Goal: Task Accomplishment & Management: Complete application form

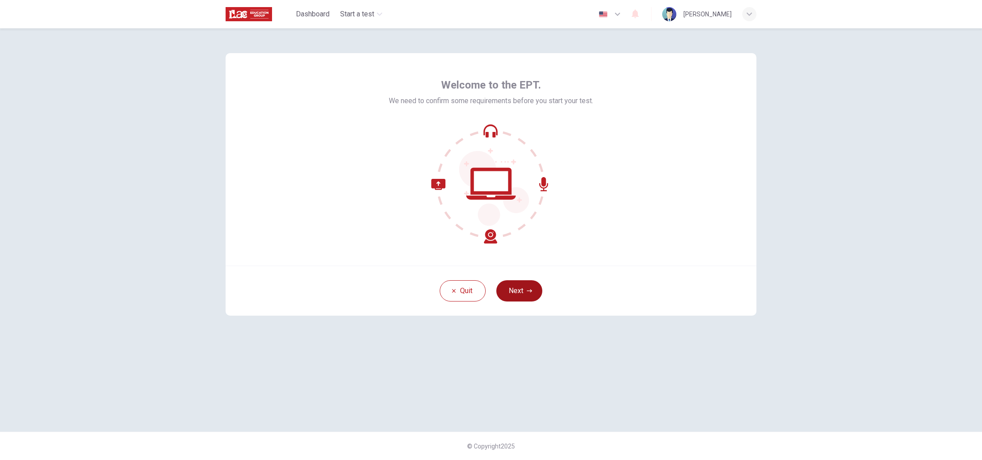
click at [524, 293] on button "Next" at bounding box center [520, 290] width 46 height 21
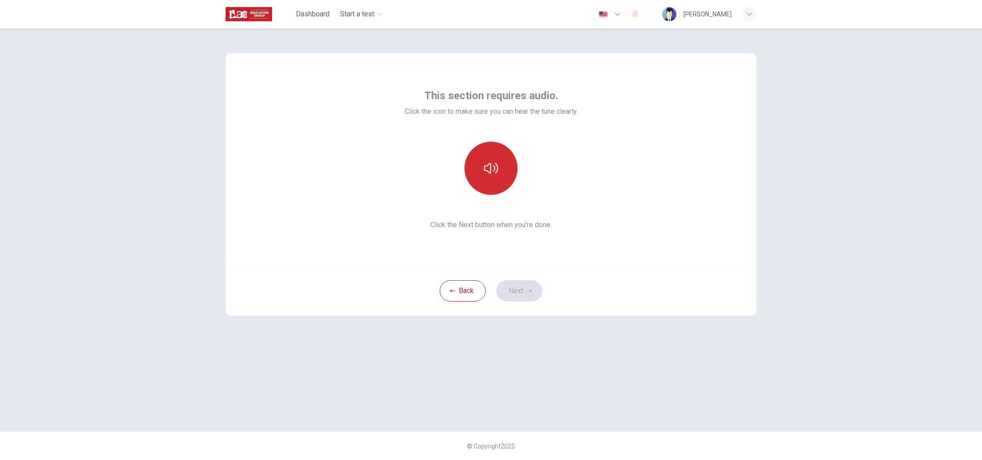
click at [493, 169] on icon "button" at bounding box center [491, 168] width 14 height 14
click at [515, 292] on button "Next" at bounding box center [520, 290] width 46 height 21
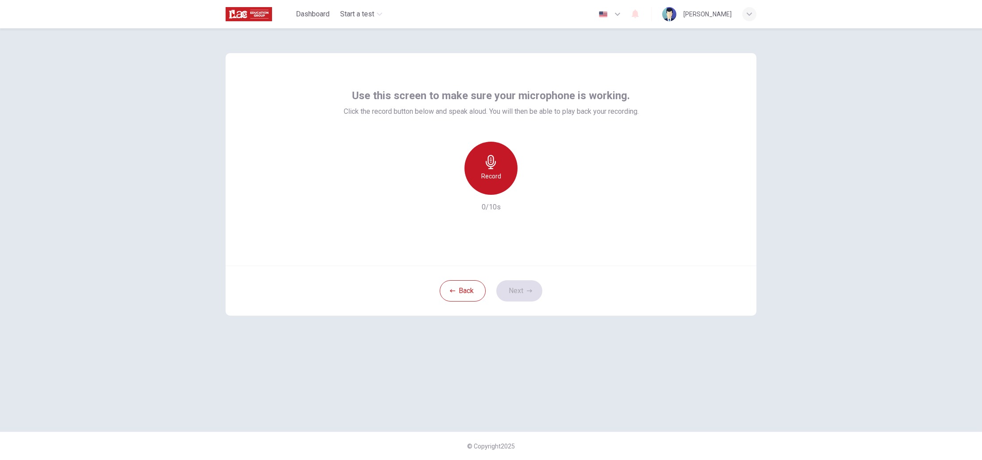
click at [493, 155] on icon "button" at bounding box center [491, 162] width 14 height 14
click at [489, 174] on h6 "Stop" at bounding box center [491, 176] width 13 height 11
click at [531, 190] on icon "button" at bounding box center [532, 187] width 9 height 9
click at [518, 290] on button "Next" at bounding box center [520, 290] width 46 height 21
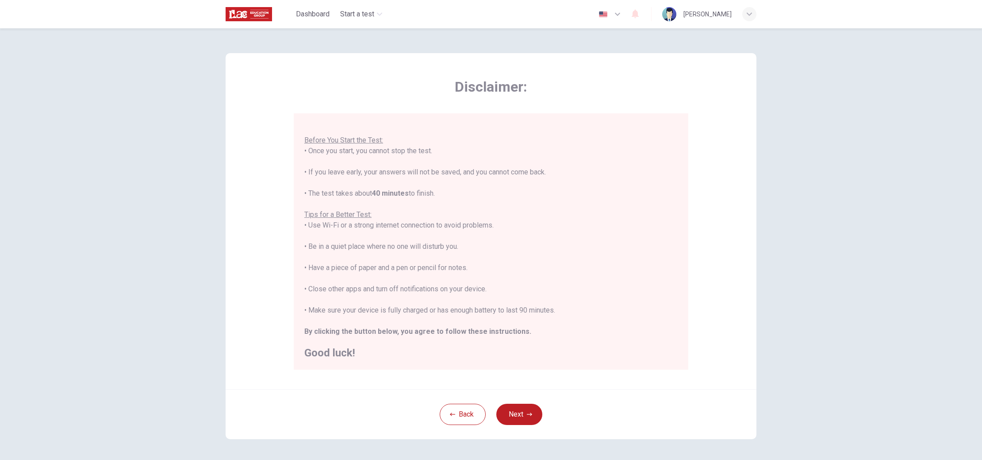
scroll to position [6, 0]
click at [525, 416] on button "Next" at bounding box center [520, 414] width 46 height 21
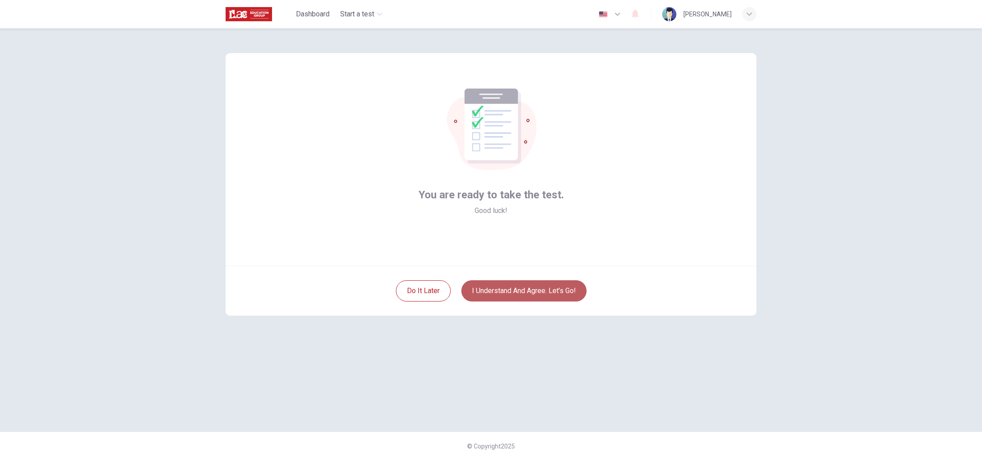
click at [531, 292] on button "I understand and agree. Let’s go!" at bounding box center [524, 290] width 125 height 21
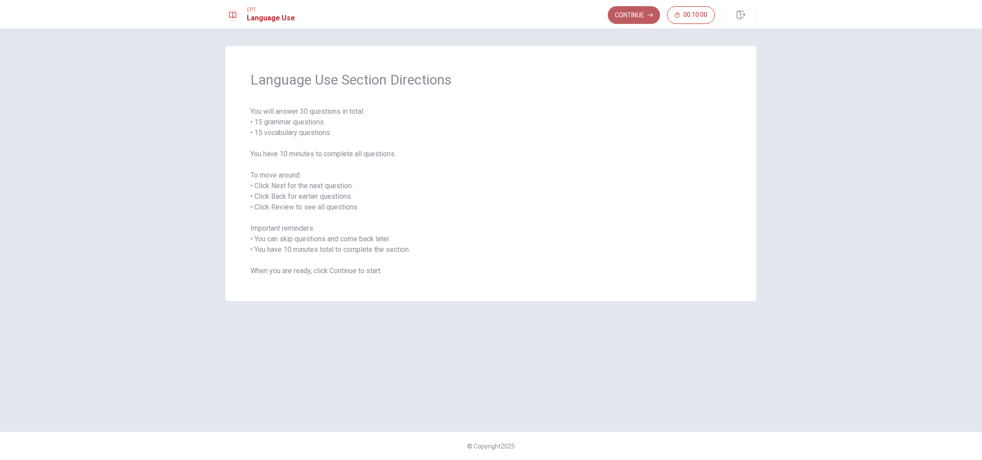
click at [638, 19] on button "Continue" at bounding box center [634, 15] width 52 height 18
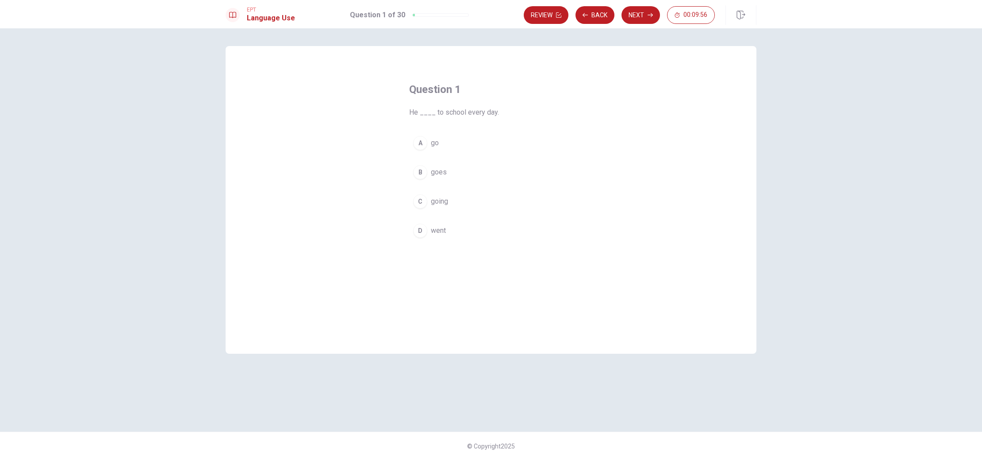
click at [421, 112] on span "He ____ to school every day." at bounding box center [491, 112] width 164 height 11
click at [422, 112] on span "He ____ to school every day." at bounding box center [491, 112] width 164 height 11
click at [428, 112] on span "He ____ to school every day." at bounding box center [491, 112] width 164 height 11
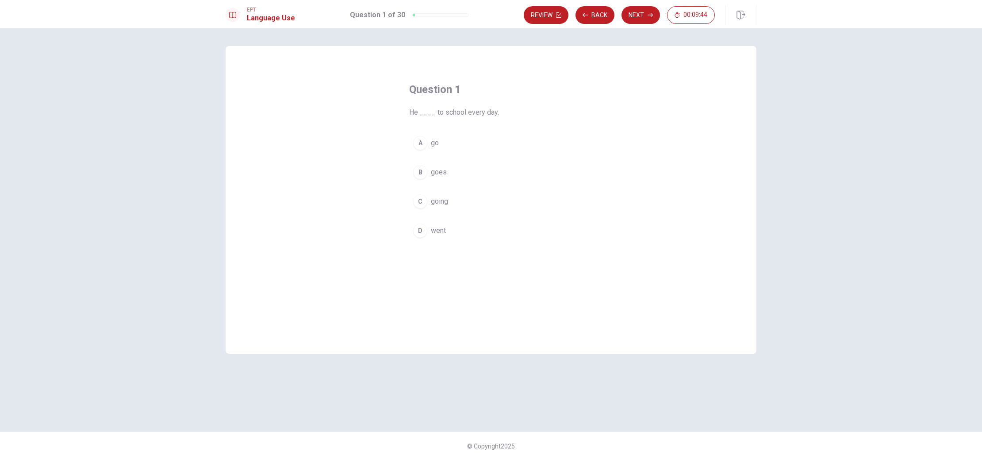
click at [422, 112] on span "He ____ to school every day." at bounding box center [491, 112] width 164 height 11
click at [421, 145] on div "A" at bounding box center [420, 143] width 14 height 14
click at [643, 20] on button "Next" at bounding box center [641, 15] width 39 height 18
click at [436, 203] on span "Are" at bounding box center [436, 201] width 11 height 11
click at [642, 16] on button "Next" at bounding box center [641, 15] width 39 height 18
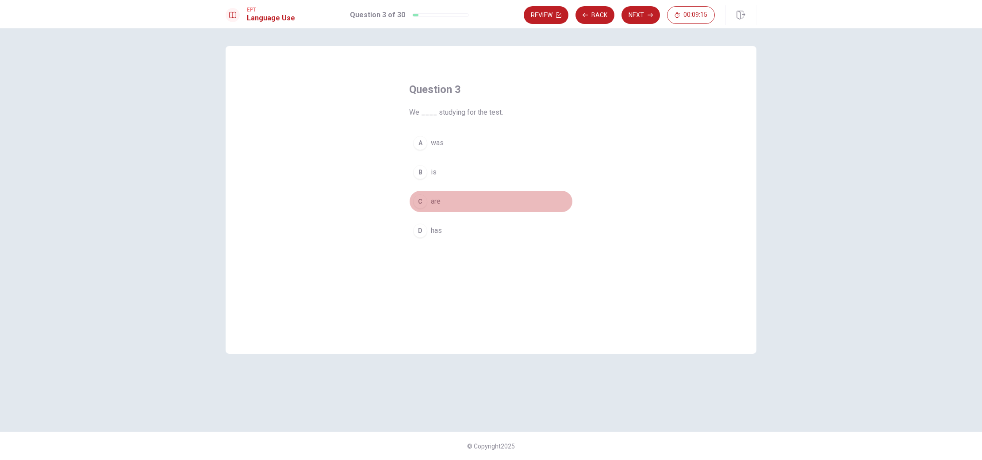
click at [438, 203] on span "are" at bounding box center [436, 201] width 10 height 11
click at [643, 18] on button "Next" at bounding box center [641, 15] width 39 height 18
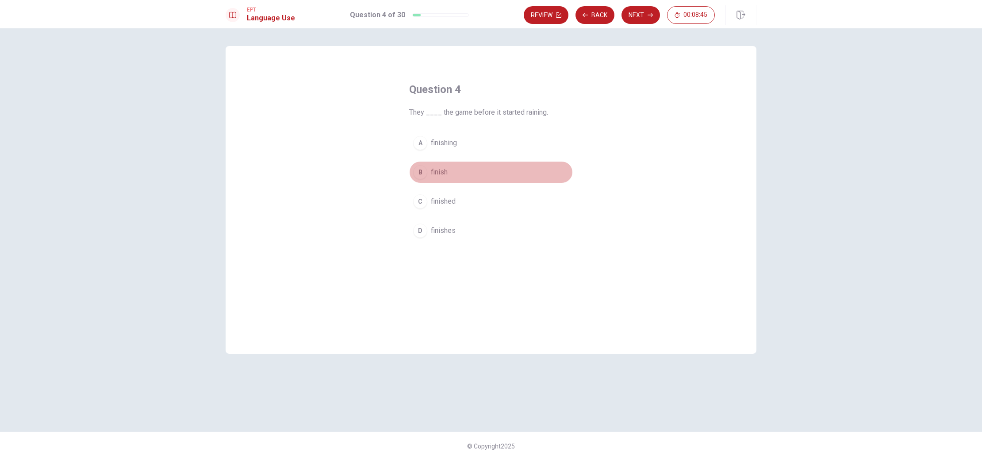
click at [423, 174] on div "B" at bounding box center [420, 172] width 14 height 14
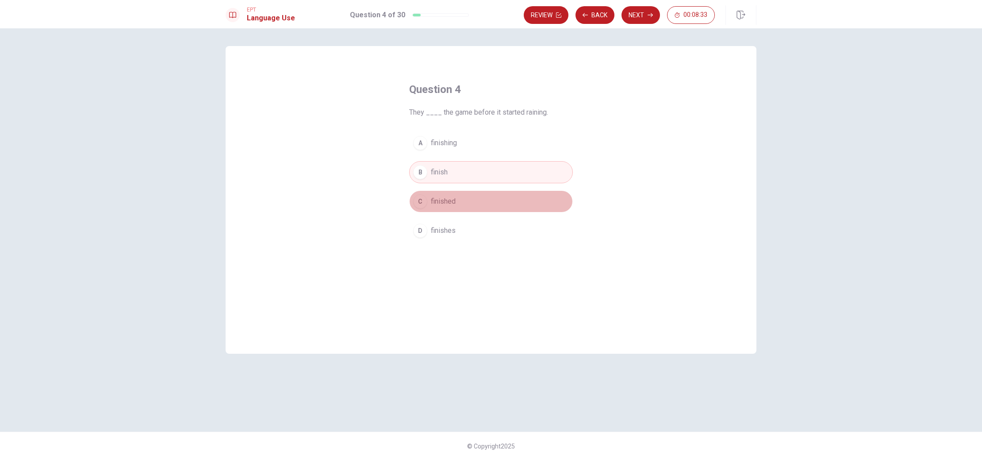
click at [433, 203] on span "finished" at bounding box center [443, 201] width 25 height 11
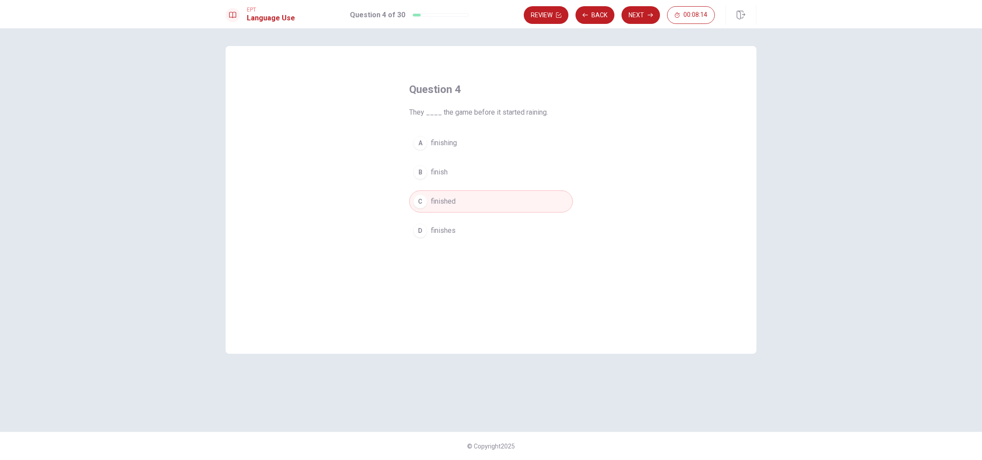
click at [444, 172] on span "finish" at bounding box center [439, 172] width 17 height 11
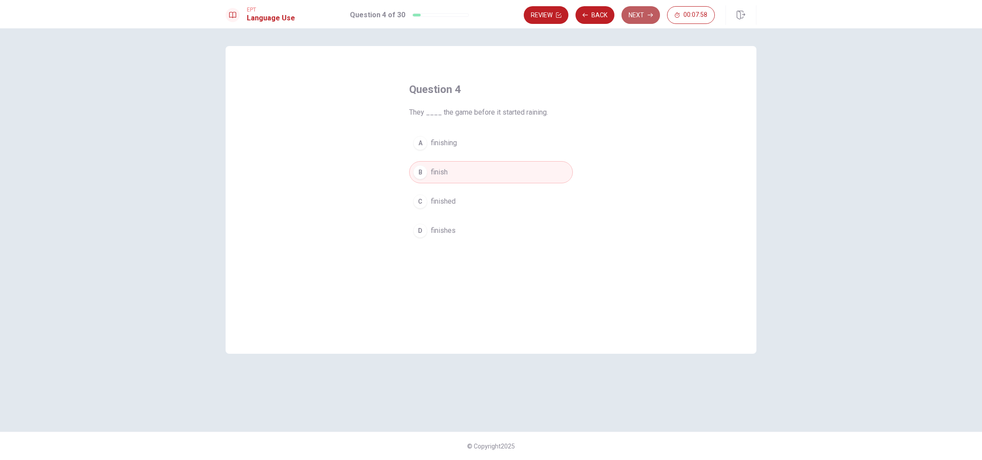
click at [639, 14] on button "Next" at bounding box center [641, 15] width 39 height 18
click at [442, 232] on span "library" at bounding box center [440, 230] width 19 height 11
click at [643, 16] on button "Next" at bounding box center [641, 15] width 39 height 18
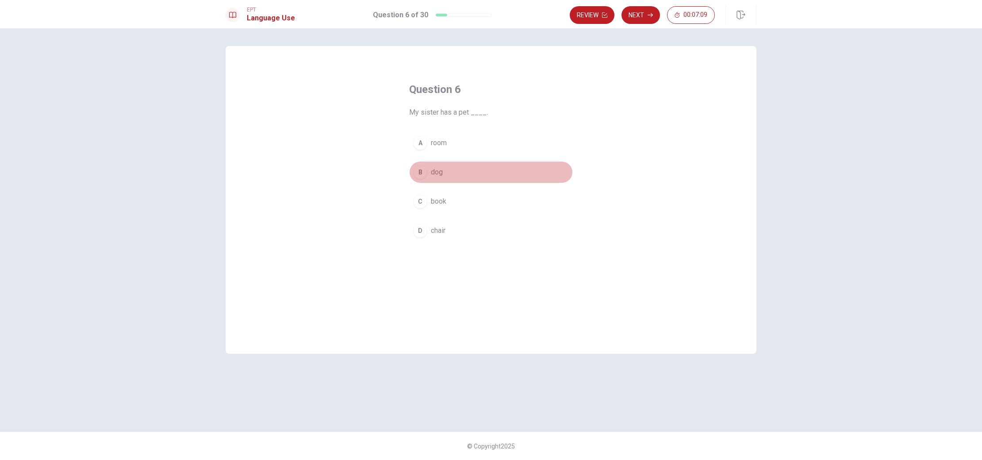
click at [421, 173] on div "B" at bounding box center [420, 172] width 14 height 14
click at [648, 18] on button "Next" at bounding box center [641, 15] width 39 height 18
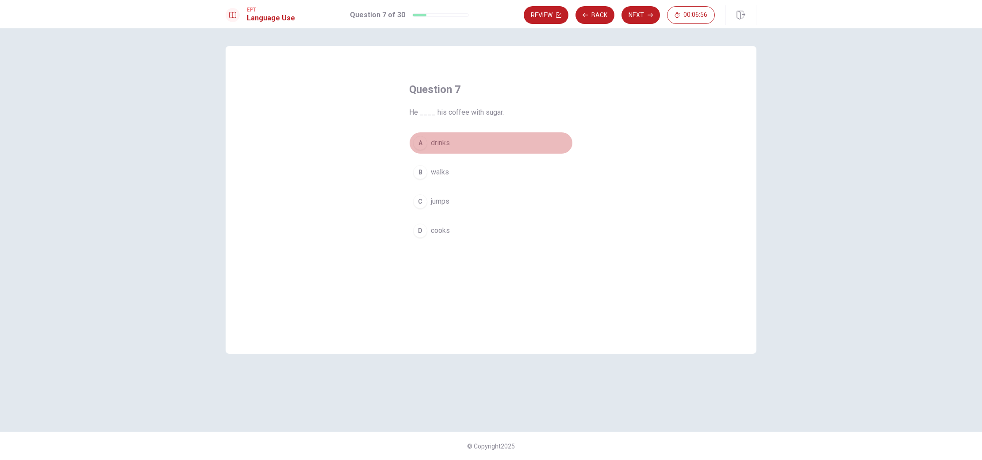
click at [421, 142] on div "A" at bounding box center [420, 143] width 14 height 14
click at [644, 19] on button "Next" at bounding box center [641, 15] width 39 height 18
click at [423, 145] on div "A" at bounding box center [420, 143] width 14 height 14
click at [639, 15] on button "Next" at bounding box center [641, 15] width 39 height 18
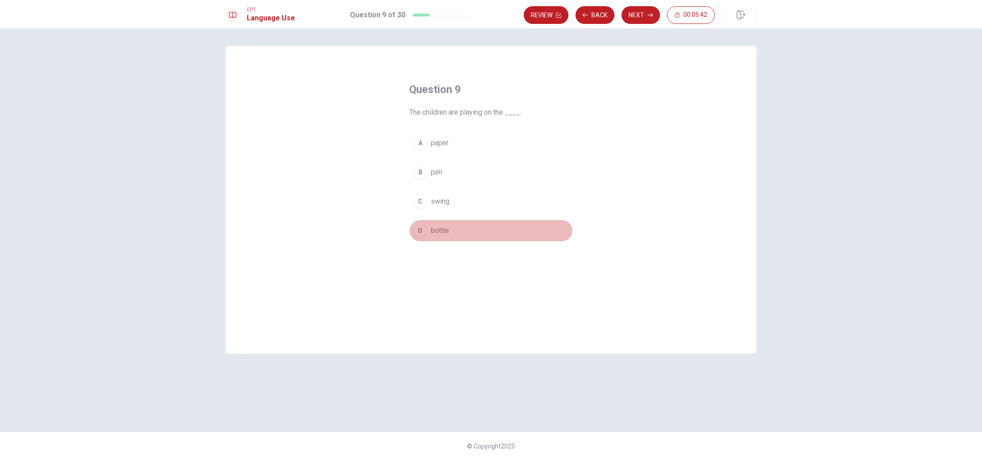
click at [420, 231] on div "D" at bounding box center [420, 230] width 14 height 14
click at [646, 16] on button "Next" at bounding box center [641, 15] width 39 height 18
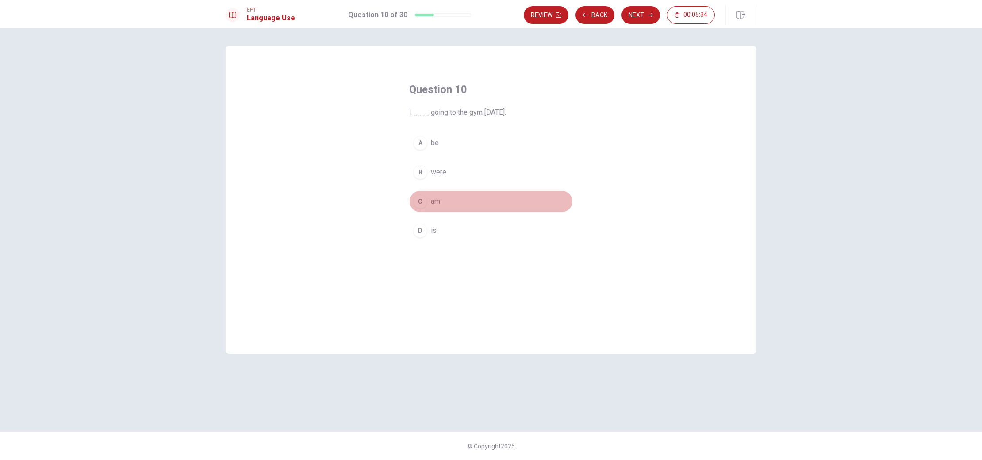
click at [439, 200] on span "am" at bounding box center [435, 201] width 9 height 11
click at [642, 13] on button "Next" at bounding box center [641, 15] width 39 height 18
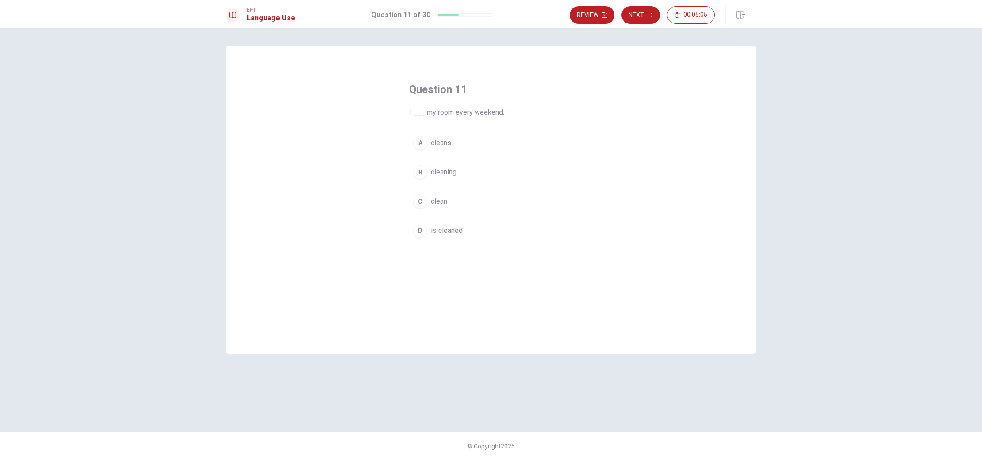
click at [447, 203] on span "clean" at bounding box center [439, 201] width 16 height 11
click at [639, 21] on button "Next" at bounding box center [641, 15] width 39 height 18
click at [436, 201] on span "meets" at bounding box center [441, 201] width 20 height 11
click at [439, 141] on span "meet" at bounding box center [439, 143] width 16 height 11
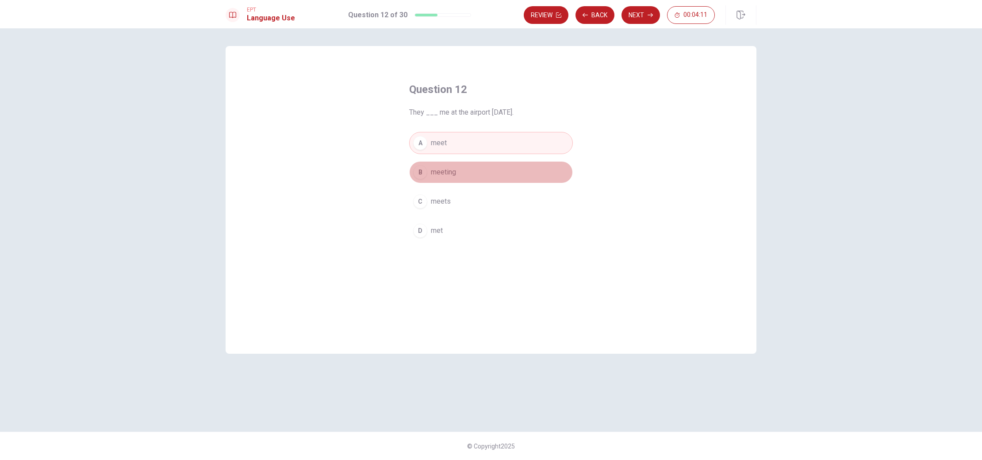
click at [440, 174] on span "meeting" at bounding box center [443, 172] width 25 height 11
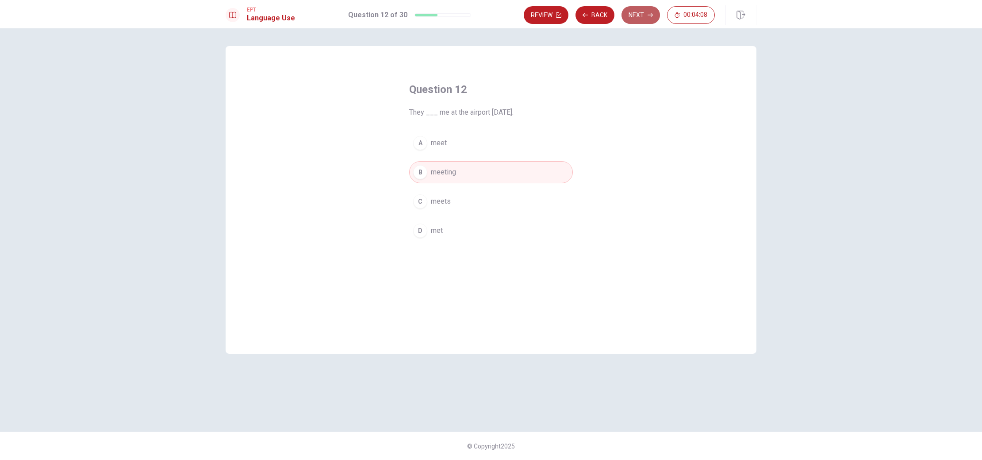
click at [642, 16] on button "Next" at bounding box center [641, 15] width 39 height 18
click at [433, 171] on span "Did" at bounding box center [436, 172] width 11 height 11
click at [433, 141] on span "Is" at bounding box center [434, 143] width 6 height 11
click at [645, 17] on button "Next" at bounding box center [641, 15] width 39 height 18
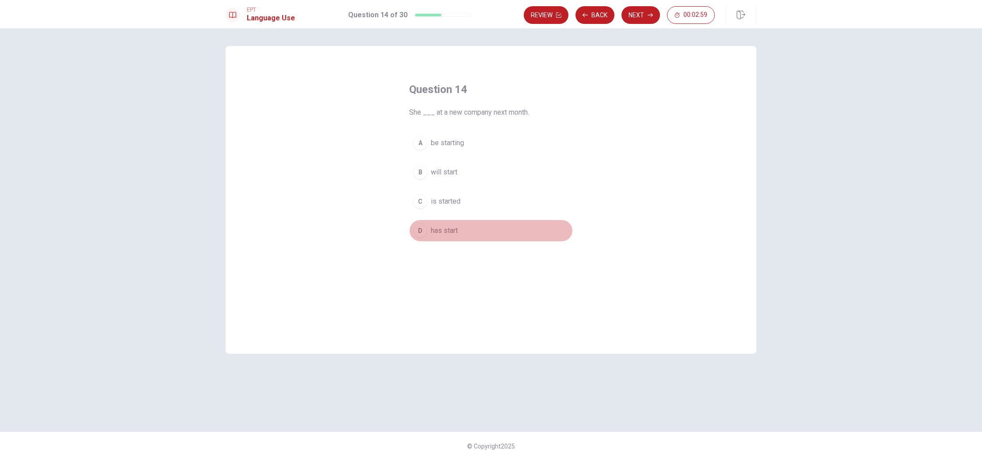
click at [451, 234] on span "has start" at bounding box center [444, 230] width 27 height 11
click at [632, 16] on button "Next" at bounding box center [641, 15] width 39 height 18
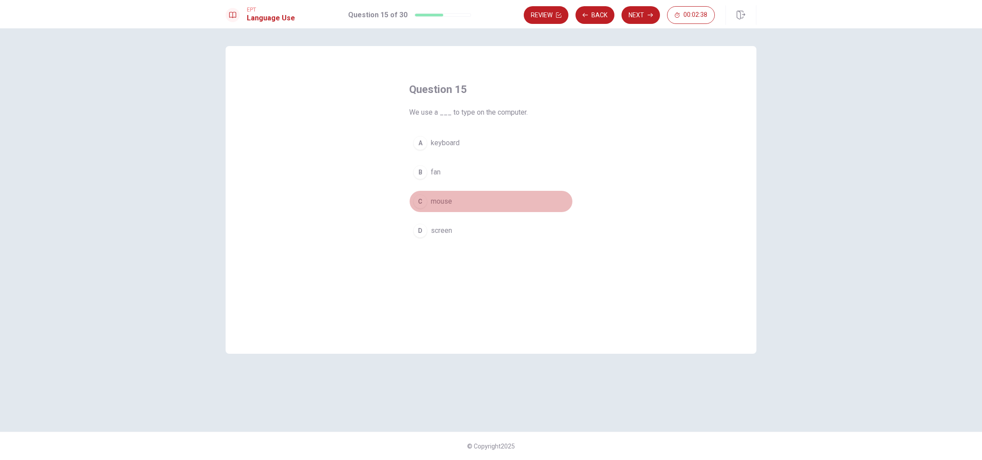
click at [442, 202] on span "mouse" at bounding box center [441, 201] width 21 height 11
click at [642, 15] on button "Next" at bounding box center [641, 15] width 39 height 18
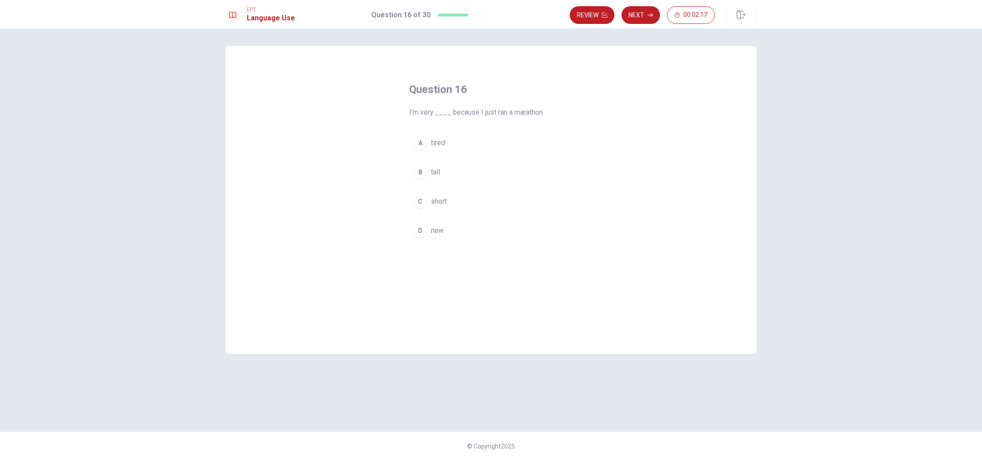
click at [436, 145] on span "tired" at bounding box center [438, 143] width 14 height 11
click at [639, 16] on button "Next" at bounding box center [641, 15] width 39 height 18
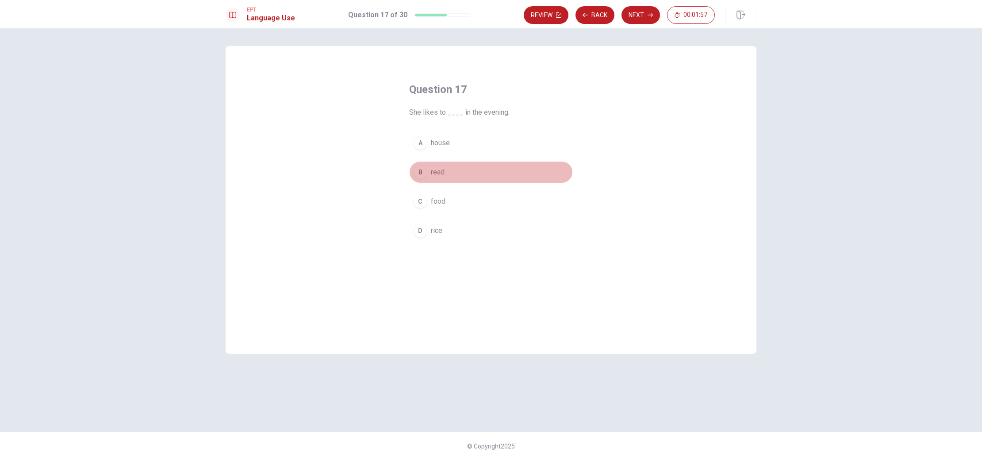
click at [442, 173] on span "read" at bounding box center [438, 172] width 14 height 11
click at [644, 19] on button "Next" at bounding box center [641, 15] width 39 height 18
click at [447, 203] on span "Apart" at bounding box center [439, 201] width 16 height 11
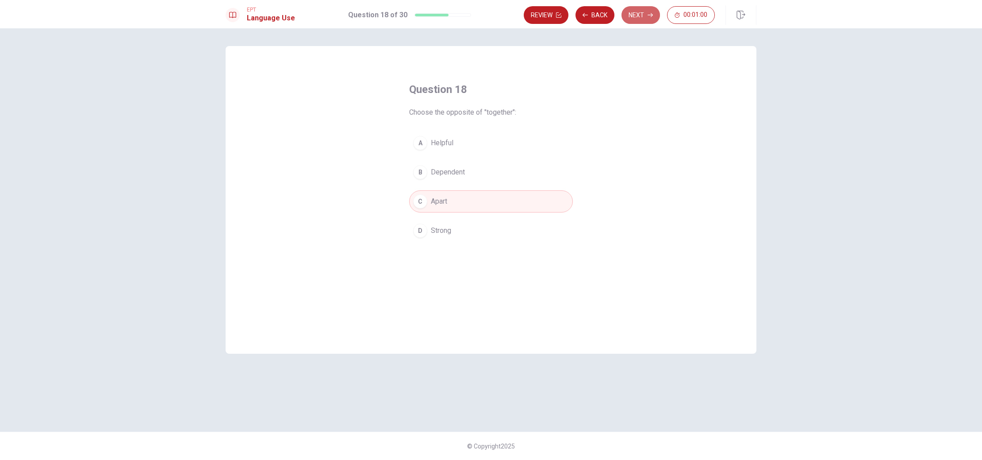
click at [639, 20] on button "Next" at bounding box center [641, 15] width 39 height 18
click at [437, 229] on span "slow" at bounding box center [438, 230] width 15 height 11
click at [647, 12] on button "Next" at bounding box center [641, 15] width 39 height 18
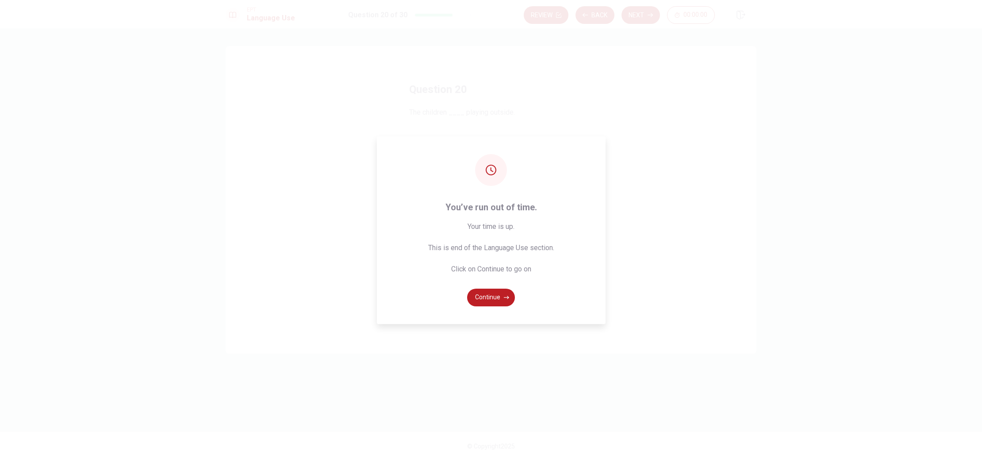
click at [435, 173] on div "You’ve run out of time. Your time is up. This is end of the Language Use sectio…" at bounding box center [491, 230] width 229 height 188
click at [499, 299] on button "Continue" at bounding box center [491, 298] width 48 height 18
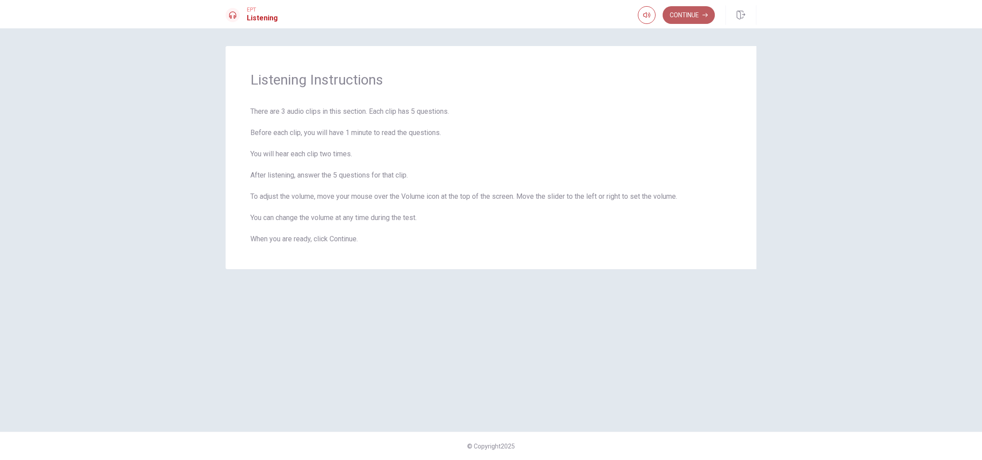
click at [684, 16] on button "Continue" at bounding box center [689, 15] width 52 height 18
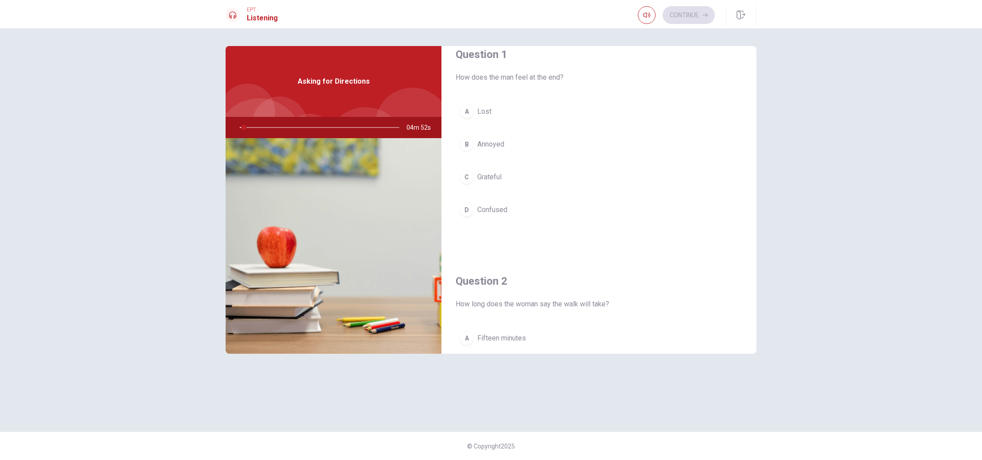
scroll to position [19, 0]
click at [346, 149] on img at bounding box center [334, 246] width 216 height 216
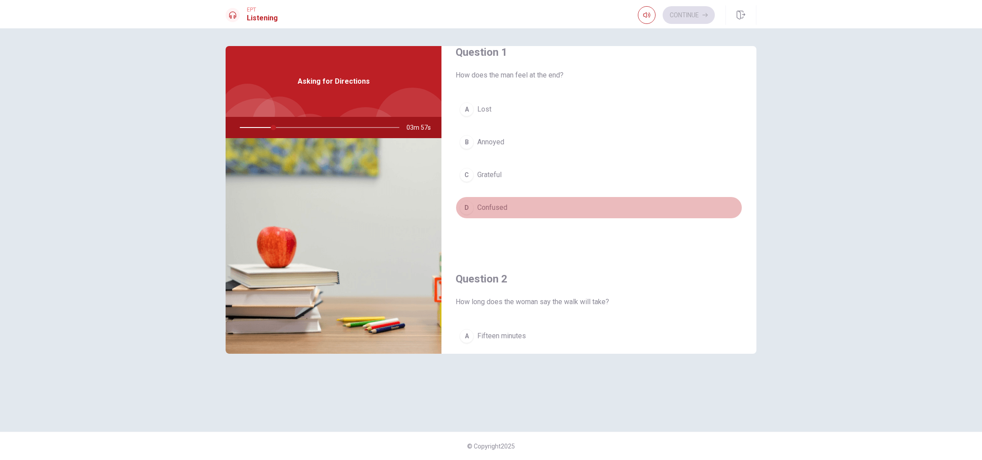
click at [492, 207] on span "Confused" at bounding box center [493, 207] width 30 height 11
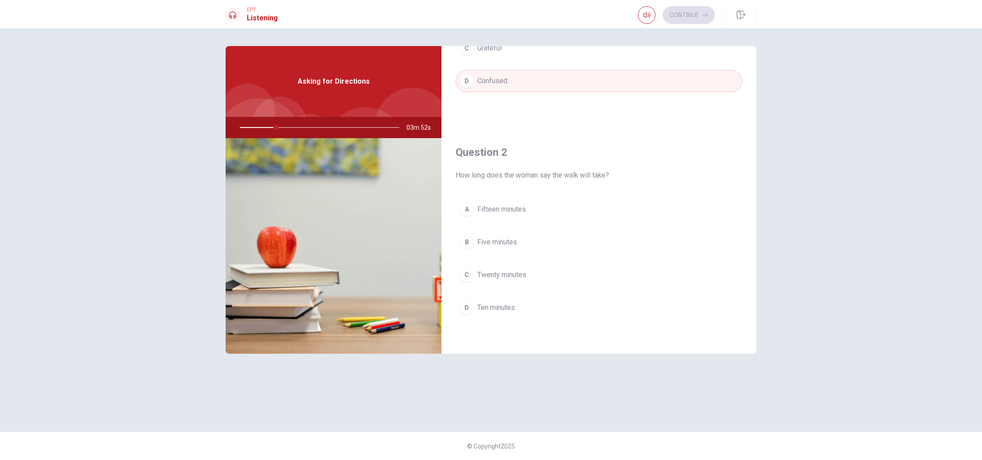
scroll to position [154, 0]
click at [314, 127] on div at bounding box center [317, 127] width 177 height 21
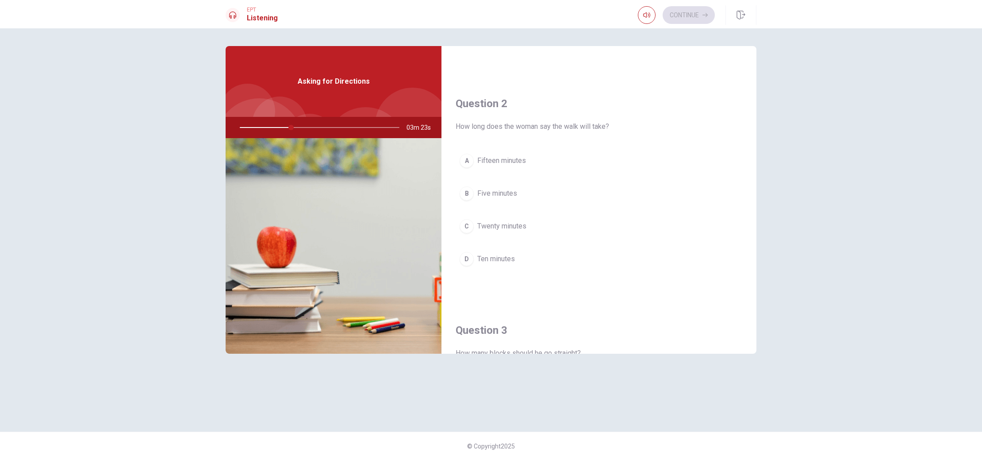
scroll to position [195, 0]
click at [468, 194] on div "B" at bounding box center [467, 192] width 14 height 14
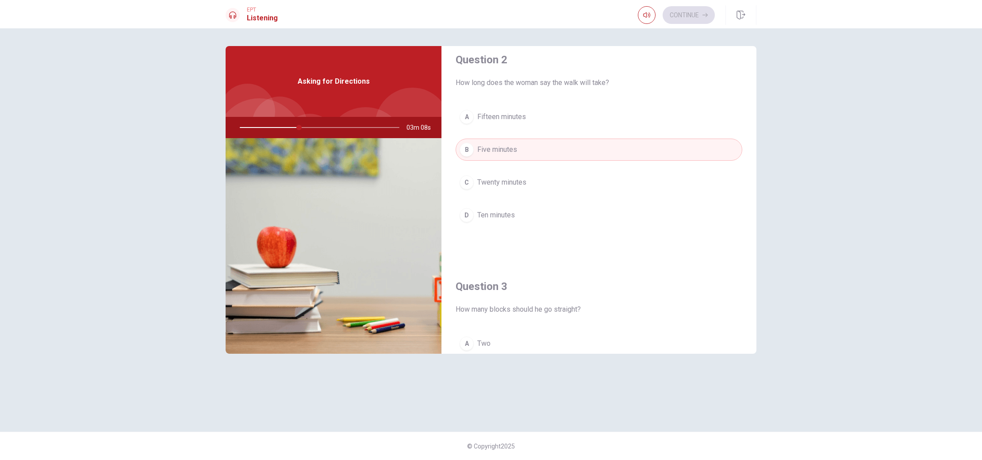
scroll to position [242, 0]
click at [605, 145] on button "B Five minutes" at bounding box center [599, 145] width 287 height 22
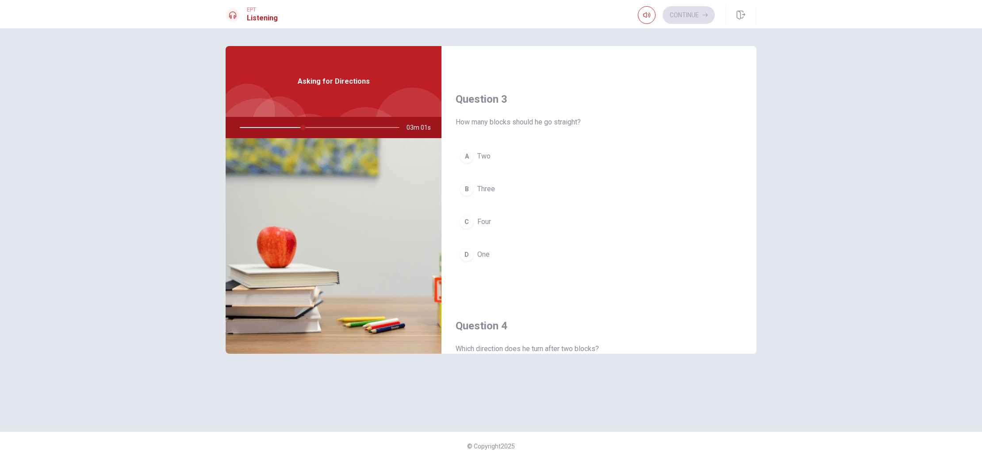
scroll to position [389, 0]
click at [483, 191] on span "Two" at bounding box center [484, 192] width 13 height 11
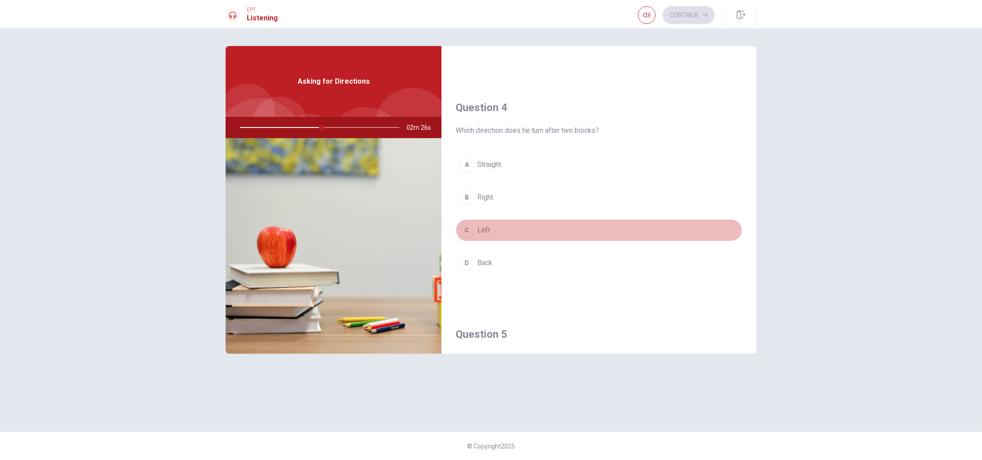
click at [489, 229] on span "Left" at bounding box center [484, 230] width 13 height 11
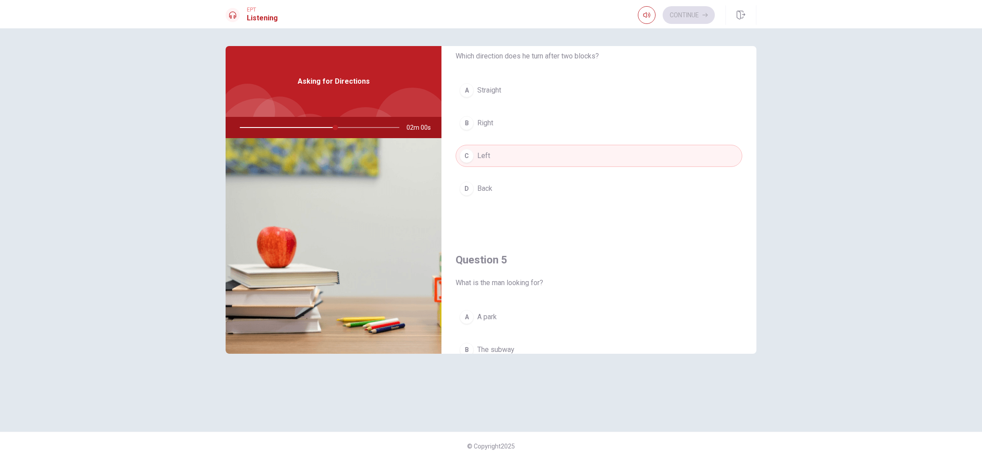
scroll to position [825, 0]
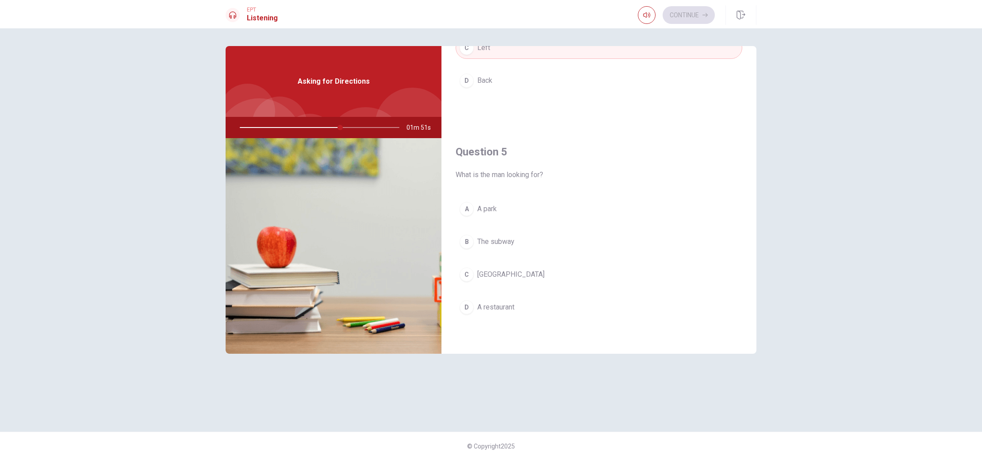
click at [322, 126] on div at bounding box center [317, 127] width 177 height 21
click at [324, 127] on div at bounding box center [317, 127] width 177 height 21
drag, startPoint x: 342, startPoint y: 129, endPoint x: 322, endPoint y: 129, distance: 19.5
click at [322, 129] on div at bounding box center [317, 127] width 177 height 21
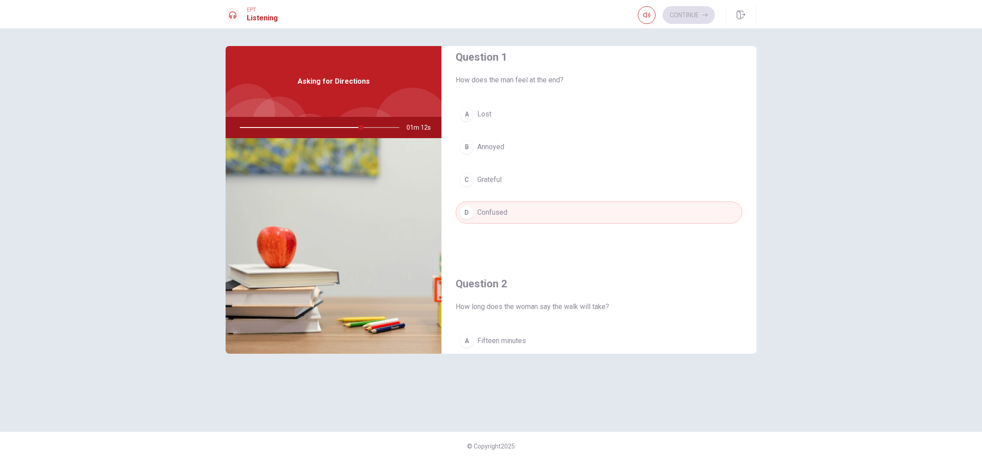
scroll to position [0, 0]
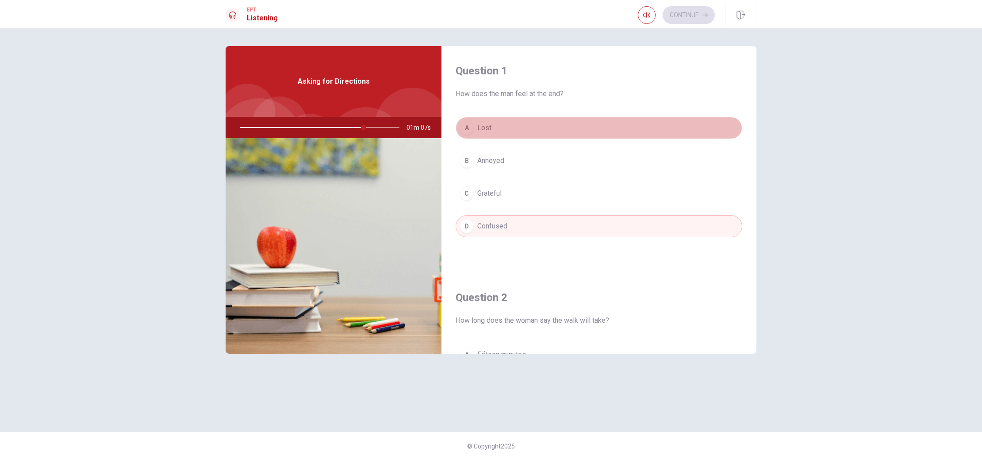
click at [483, 125] on span "Lost" at bounding box center [485, 128] width 14 height 11
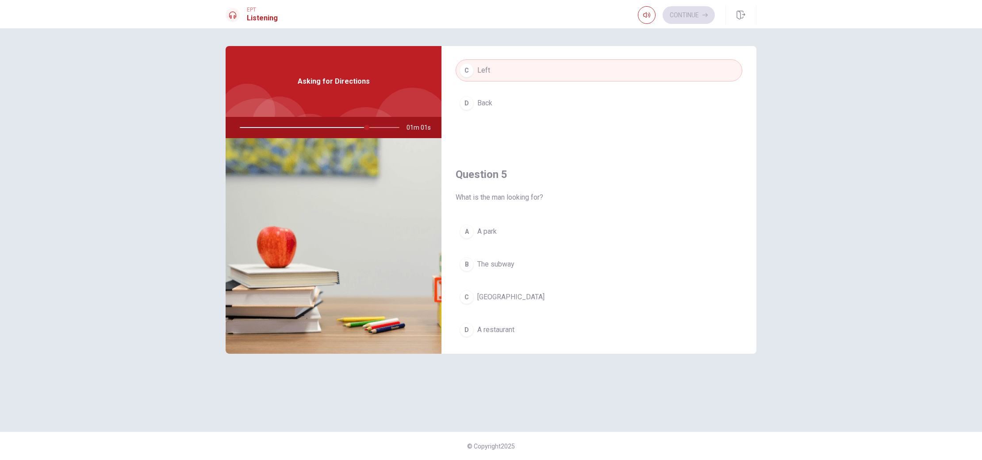
scroll to position [825, 0]
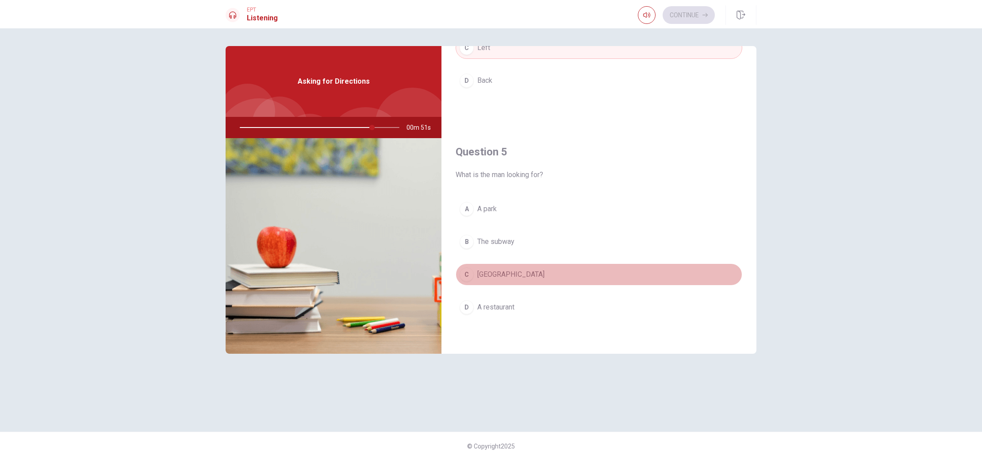
click at [485, 273] on span "[GEOGRAPHIC_DATA]" at bounding box center [511, 274] width 67 height 11
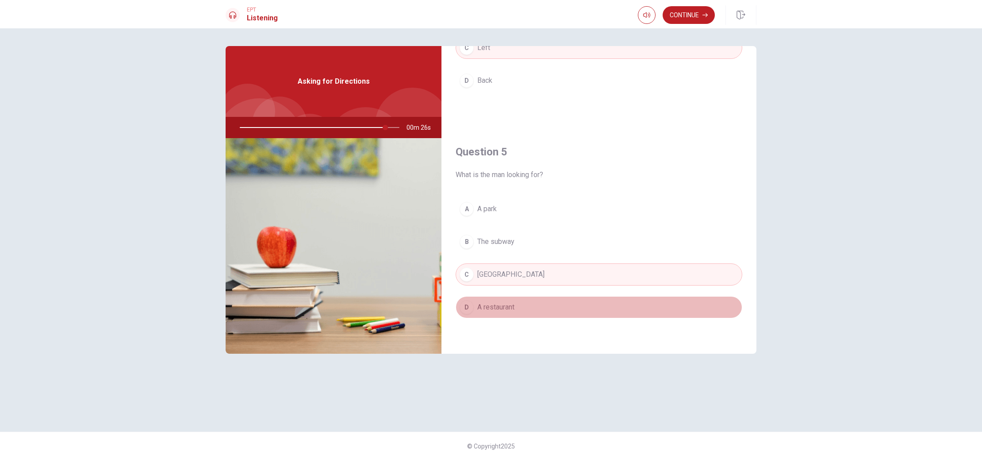
click at [504, 307] on span "A restaurant" at bounding box center [496, 307] width 37 height 11
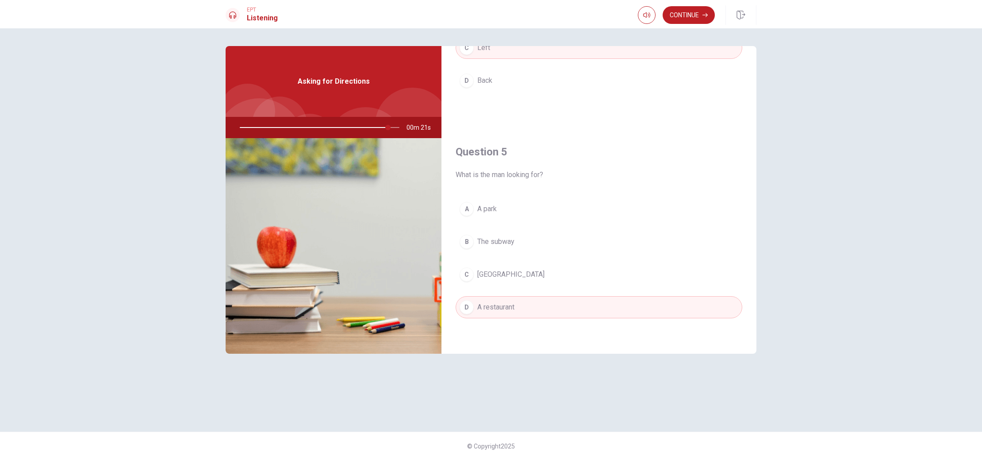
click at [497, 241] on span "The subway" at bounding box center [496, 241] width 37 height 11
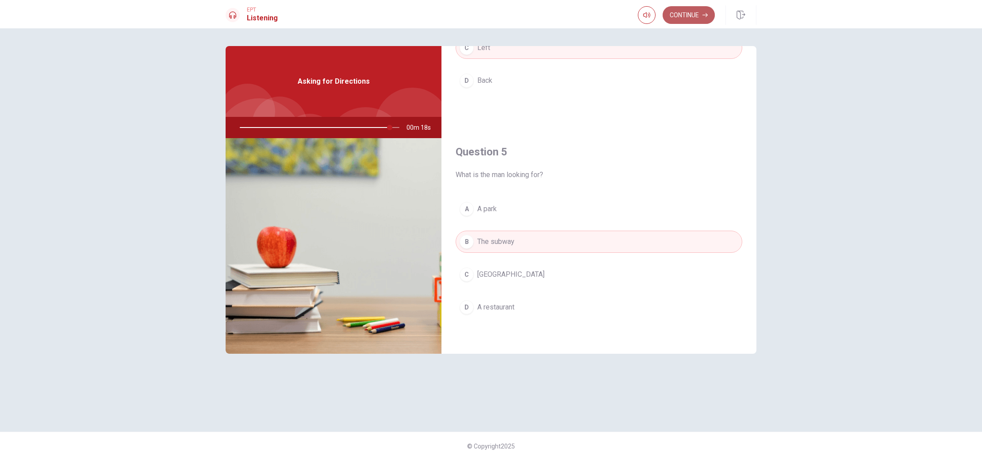
click at [698, 15] on button "Continue" at bounding box center [689, 15] width 52 height 18
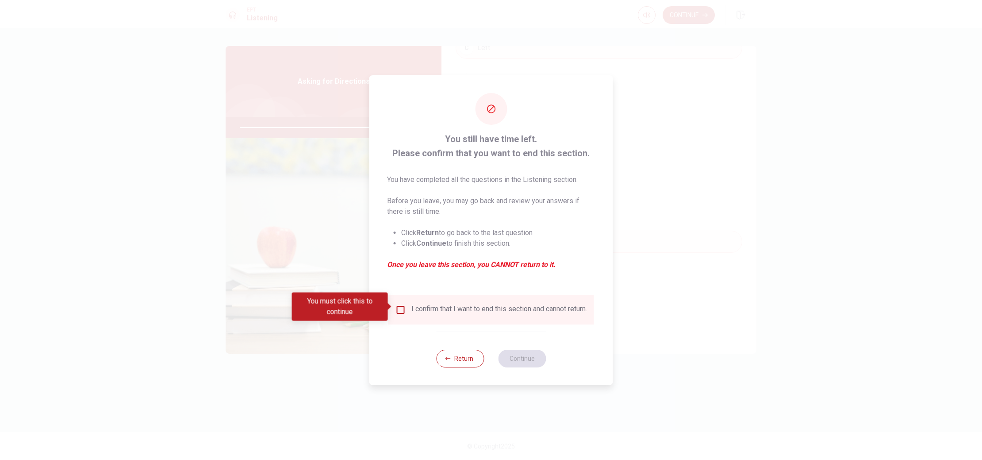
click at [398, 306] on input "You must click this to continue" at bounding box center [401, 309] width 11 height 11
click at [524, 358] on button "Continue" at bounding box center [522, 359] width 48 height 18
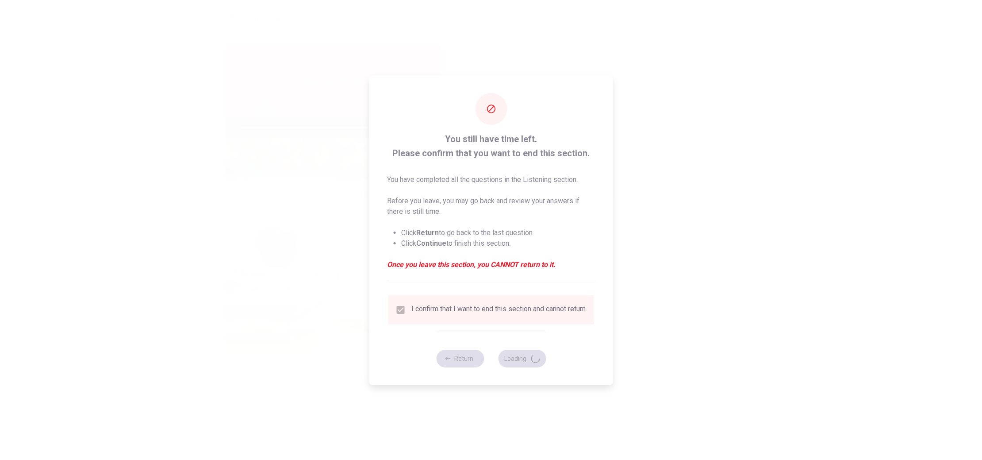
type input "99"
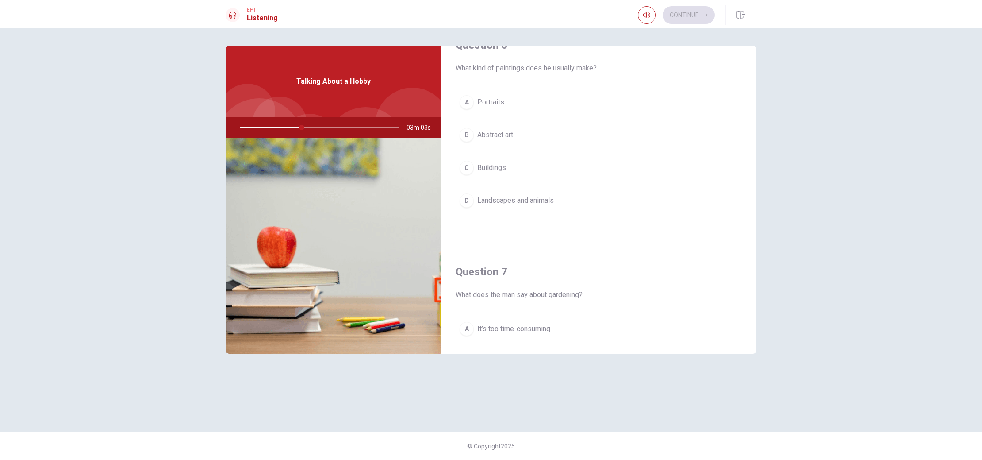
scroll to position [31, 0]
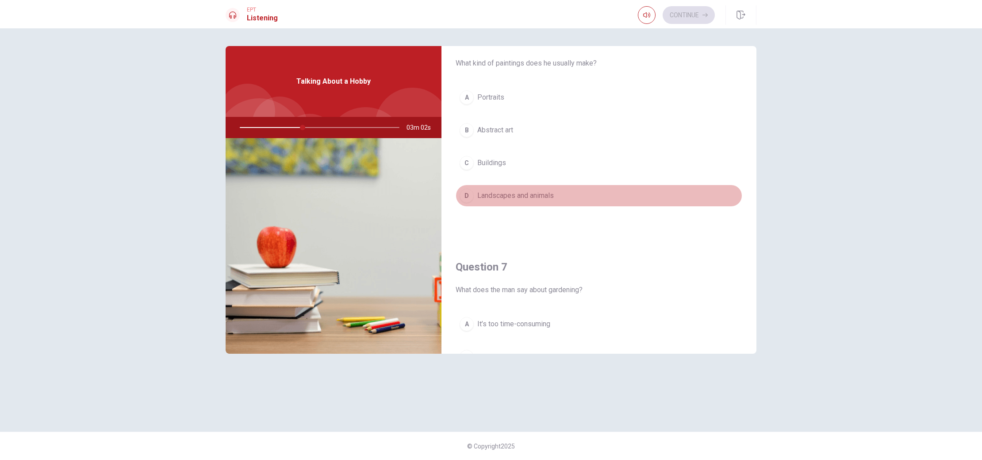
click at [527, 194] on span "Landscapes and animals" at bounding box center [516, 195] width 77 height 11
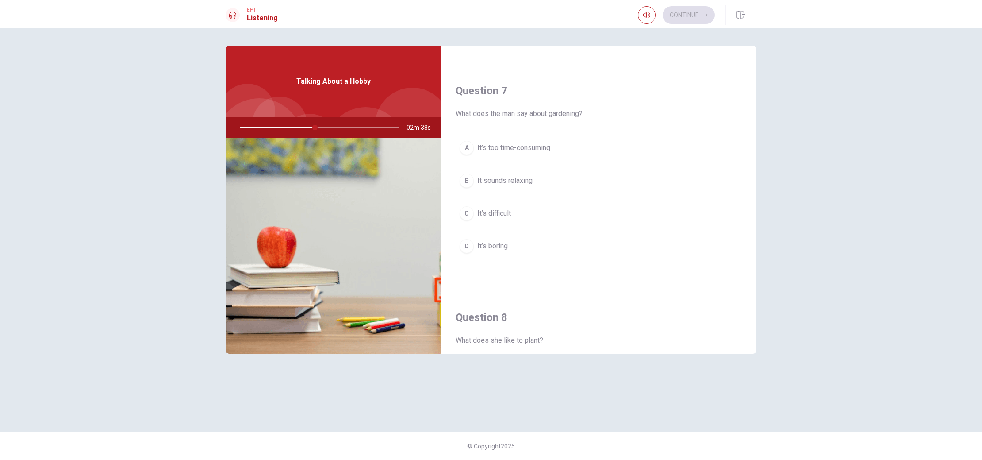
scroll to position [213, 0]
click at [524, 174] on span "It sounds relaxing" at bounding box center [505, 174] width 55 height 11
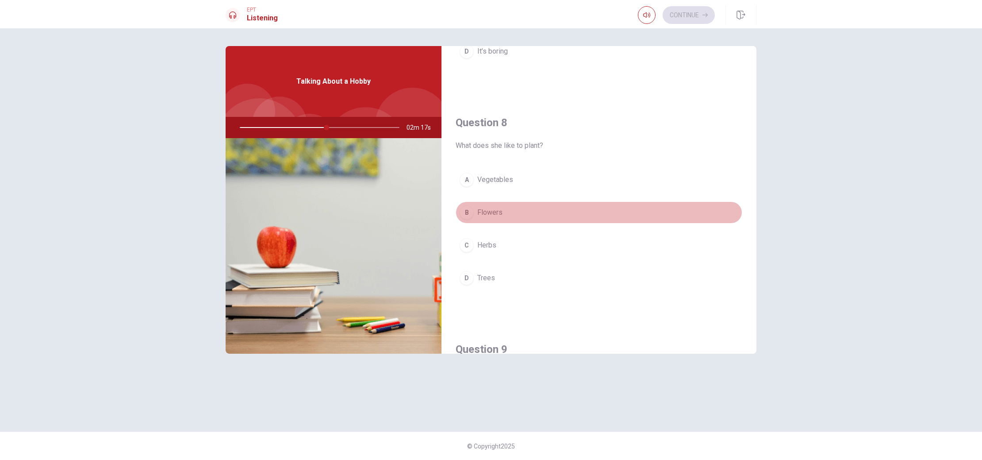
click at [486, 211] on span "Flowers" at bounding box center [490, 212] width 25 height 11
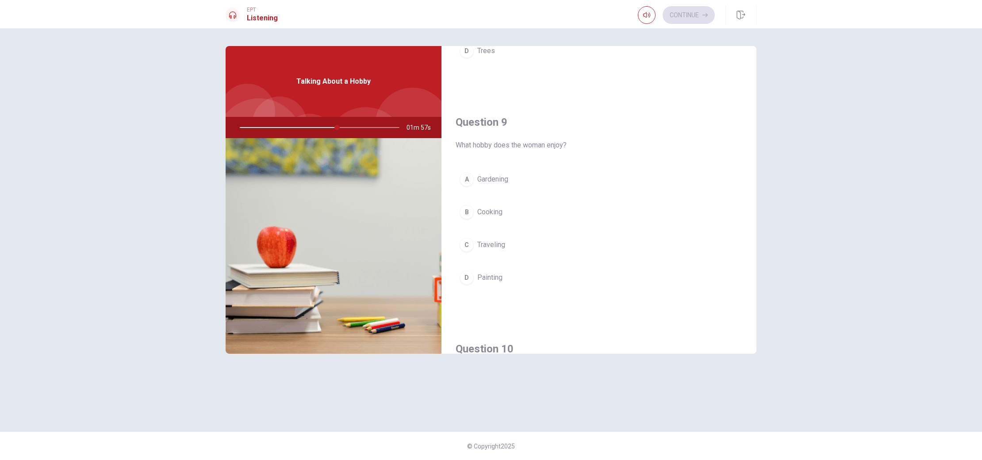
scroll to position [630, 0]
click at [491, 278] on span "Painting" at bounding box center [490, 276] width 25 height 11
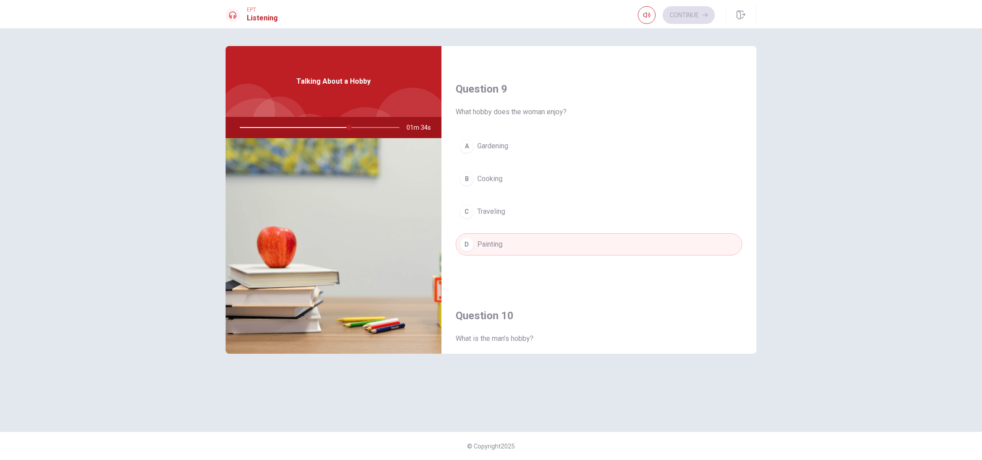
scroll to position [825, 0]
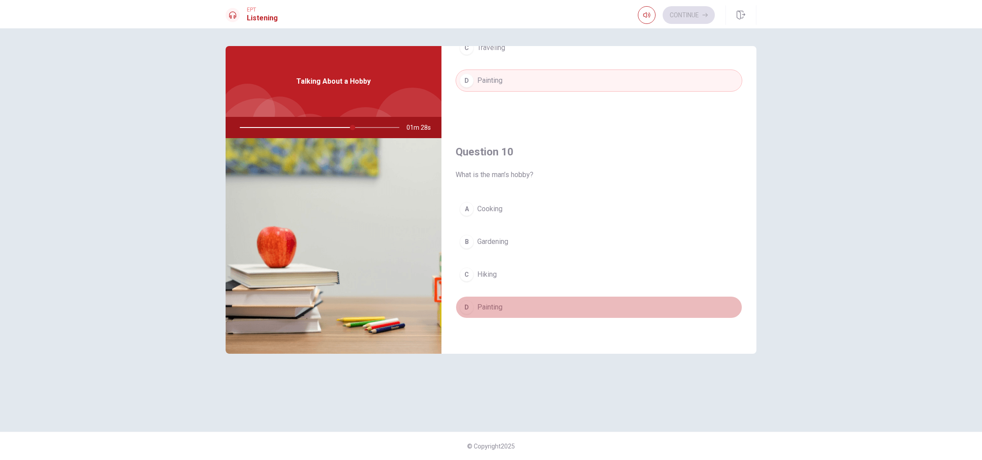
click at [490, 305] on span "Painting" at bounding box center [490, 307] width 25 height 11
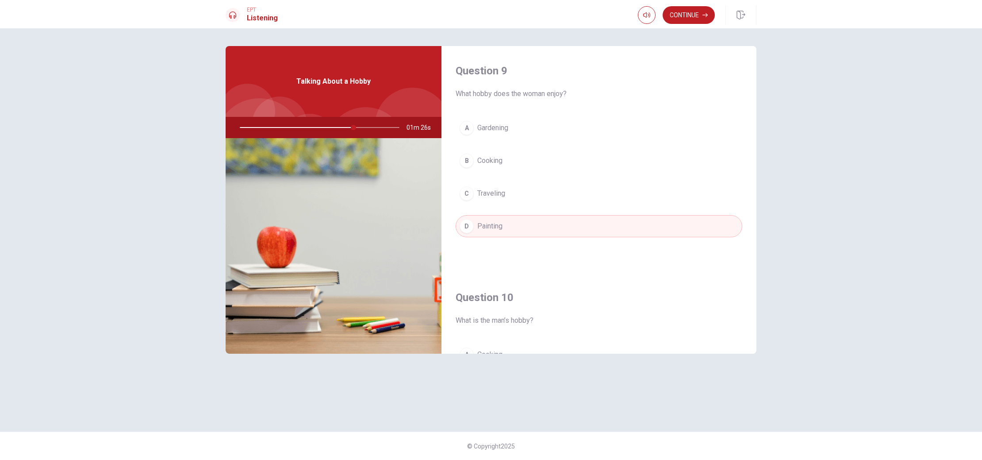
scroll to position [671, 0]
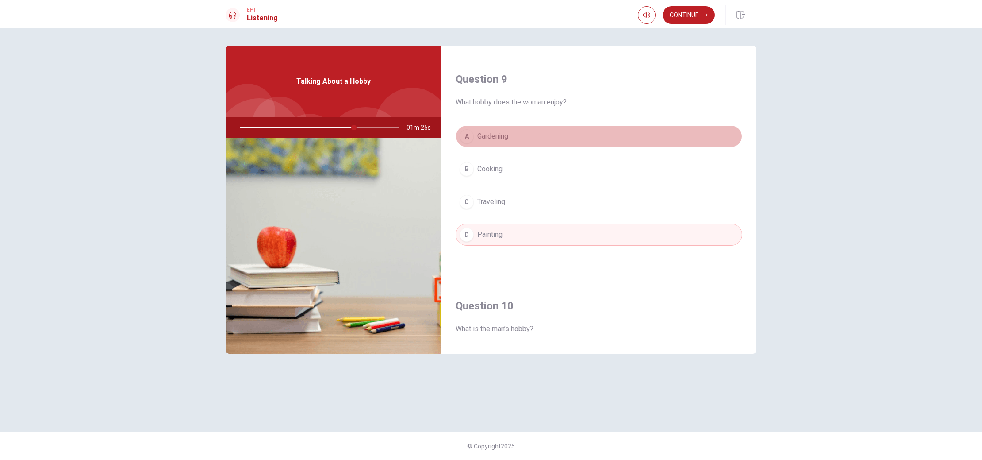
click at [496, 138] on span "Gardening" at bounding box center [493, 136] width 31 height 11
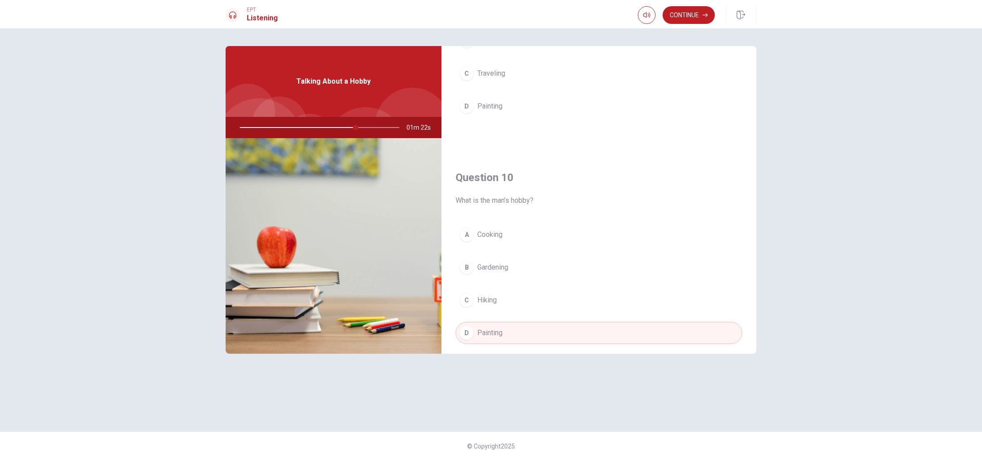
scroll to position [825, 0]
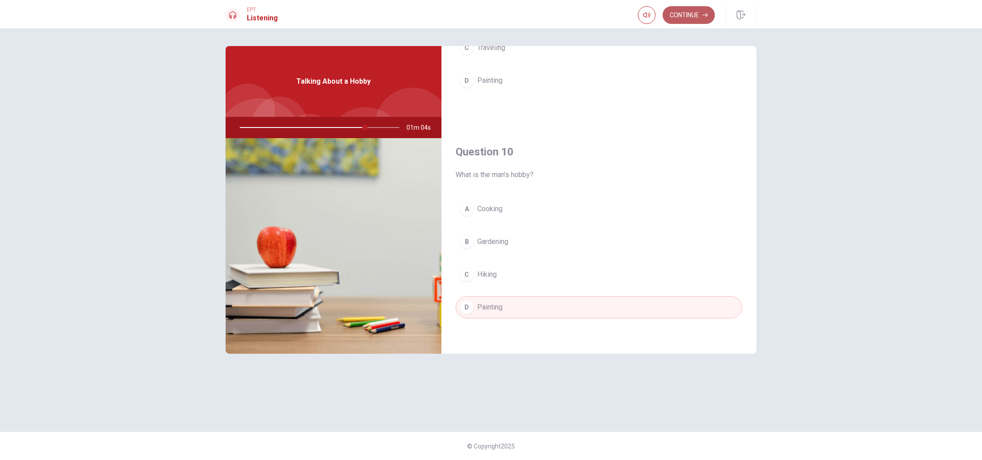
click at [690, 16] on button "Continue" at bounding box center [689, 15] width 52 height 18
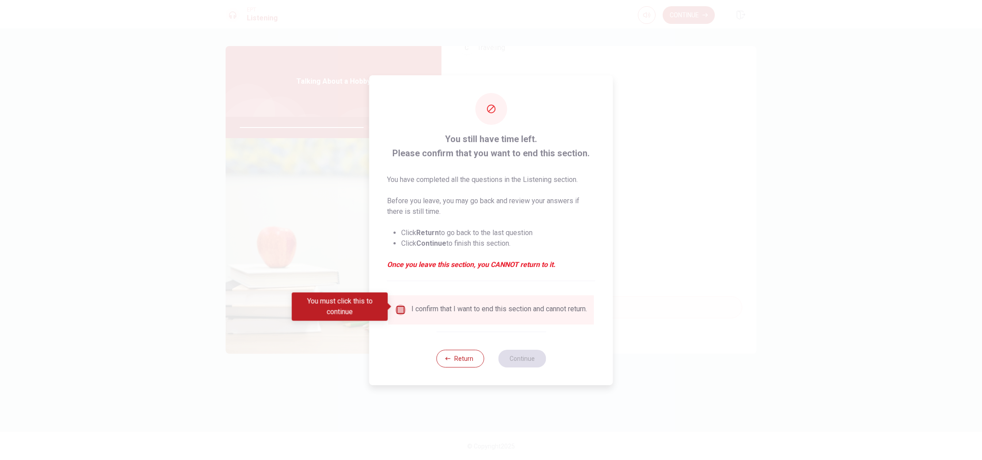
drag, startPoint x: 400, startPoint y: 306, endPoint x: 408, endPoint y: 307, distance: 8.0
click at [400, 306] on input "You must click this to continue" at bounding box center [401, 309] width 11 height 11
click at [521, 364] on button "Continue" at bounding box center [522, 359] width 48 height 18
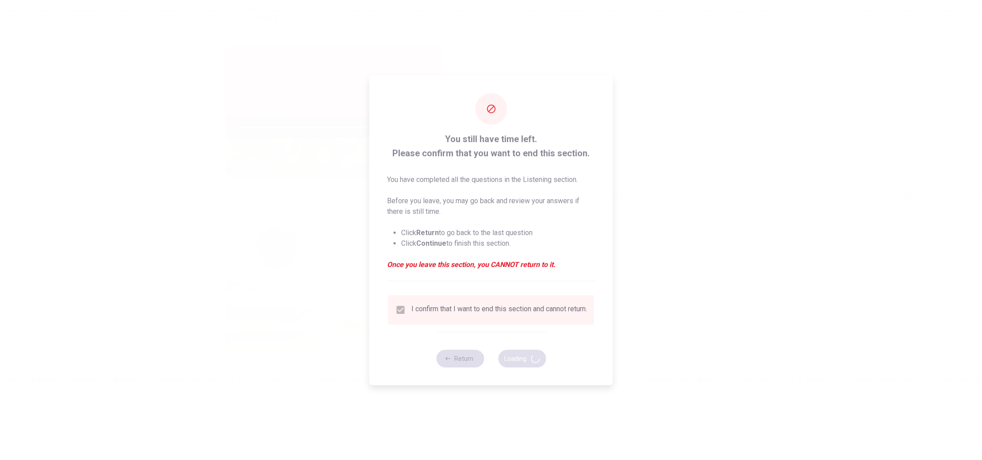
type input "81"
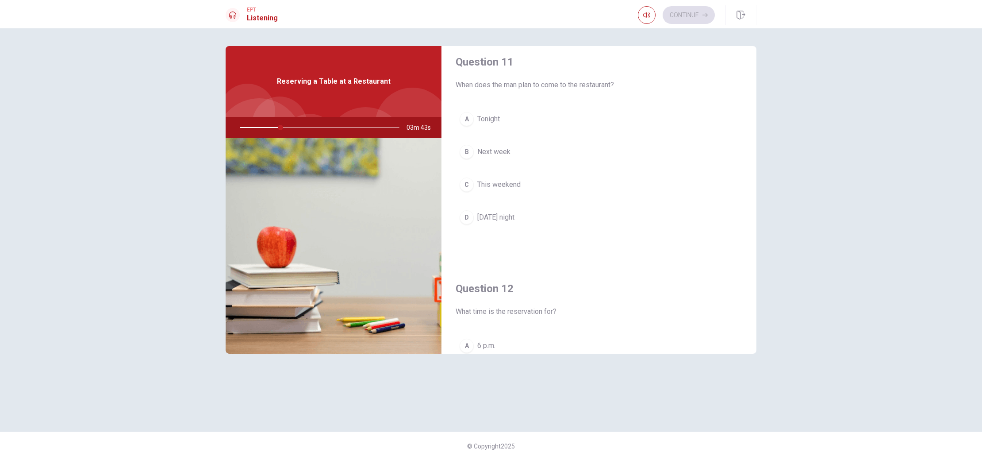
scroll to position [6, 0]
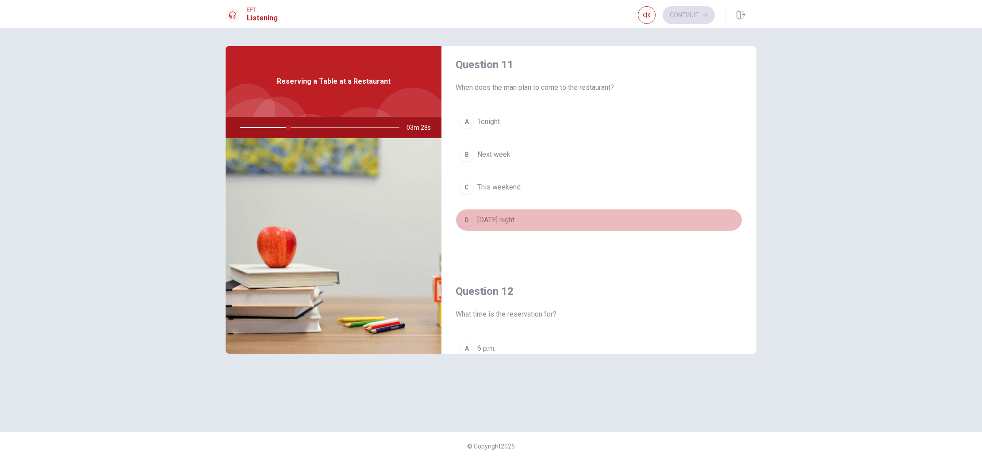
click at [506, 217] on span "[DATE] night" at bounding box center [496, 220] width 37 height 11
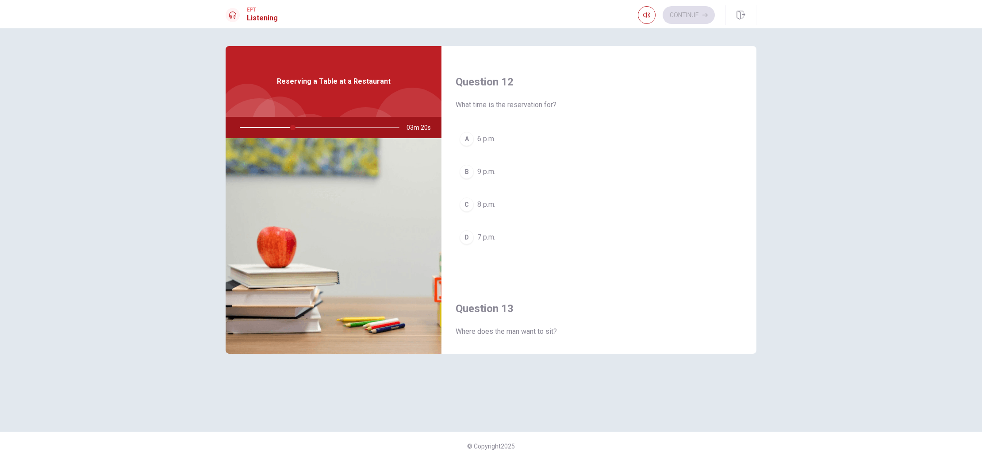
scroll to position [217, 0]
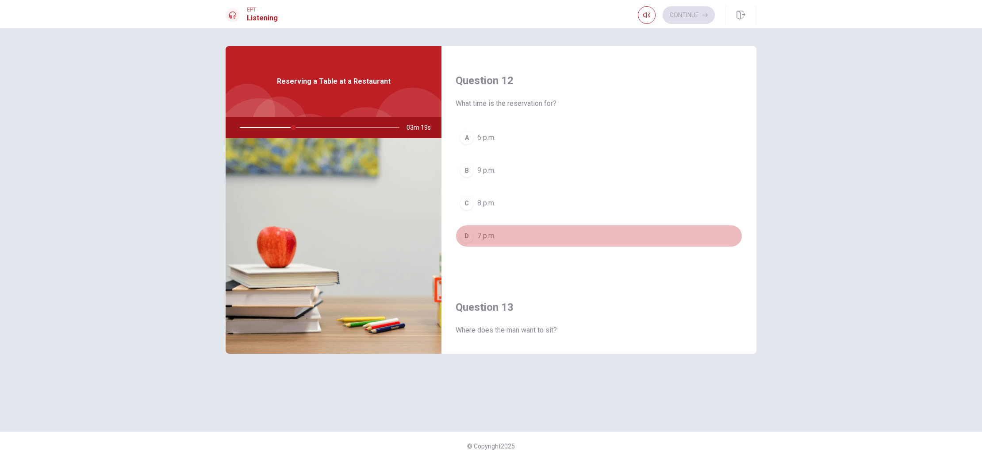
click at [486, 232] on span "7 p.m." at bounding box center [487, 236] width 18 height 11
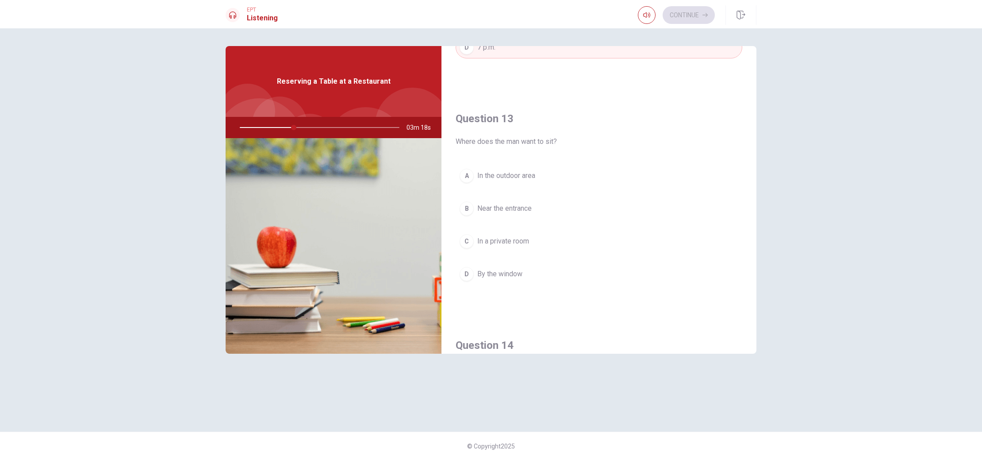
scroll to position [409, 0]
click at [509, 270] on span "By the window" at bounding box center [500, 270] width 45 height 11
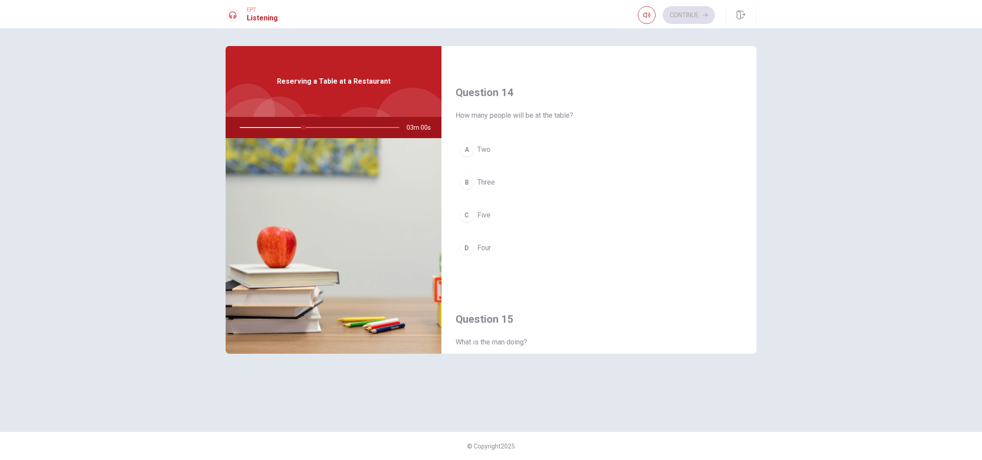
scroll to position [660, 0]
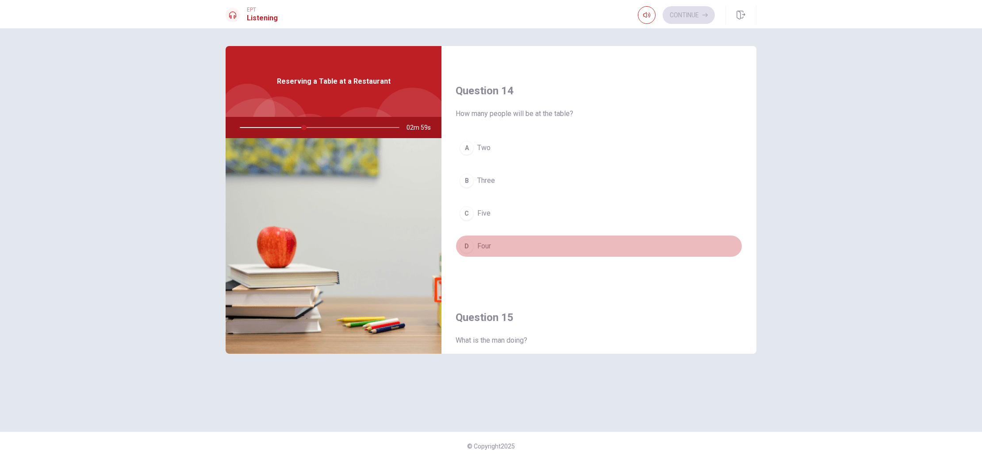
click at [469, 249] on div "D" at bounding box center [467, 246] width 14 height 14
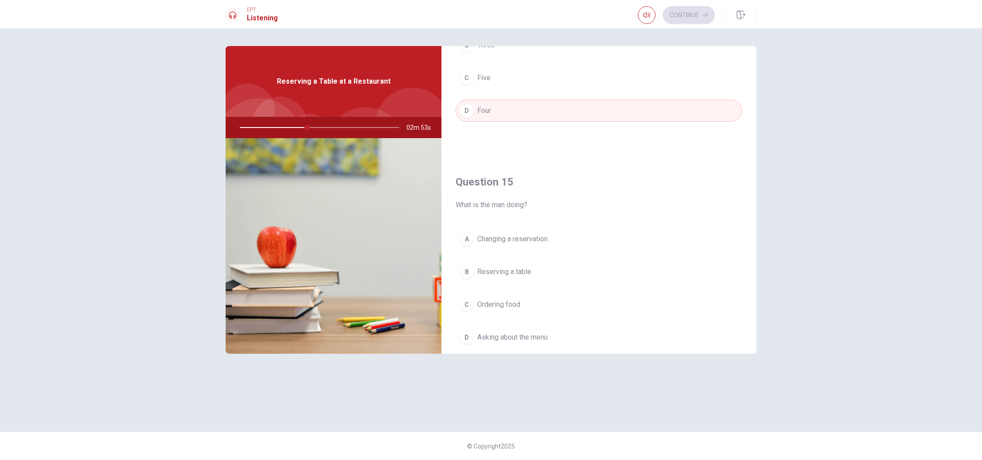
scroll to position [825, 0]
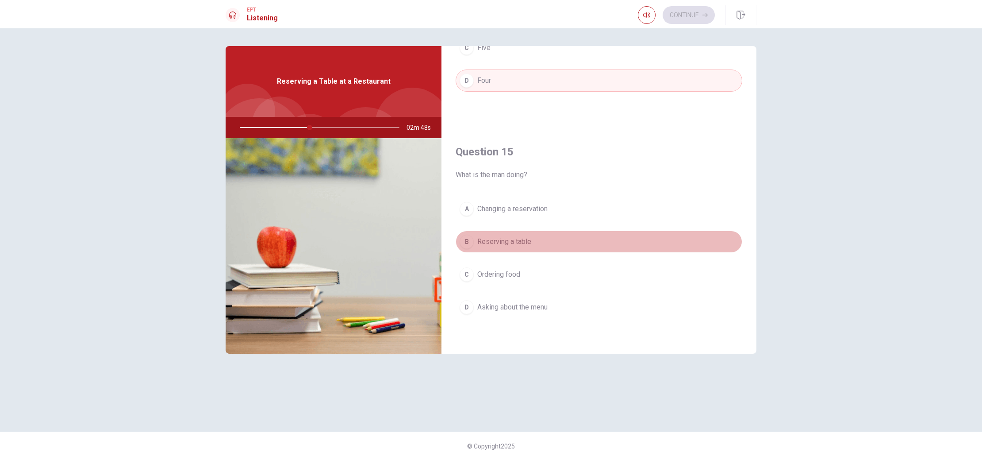
click at [496, 244] on span "Reserving a table" at bounding box center [505, 241] width 54 height 11
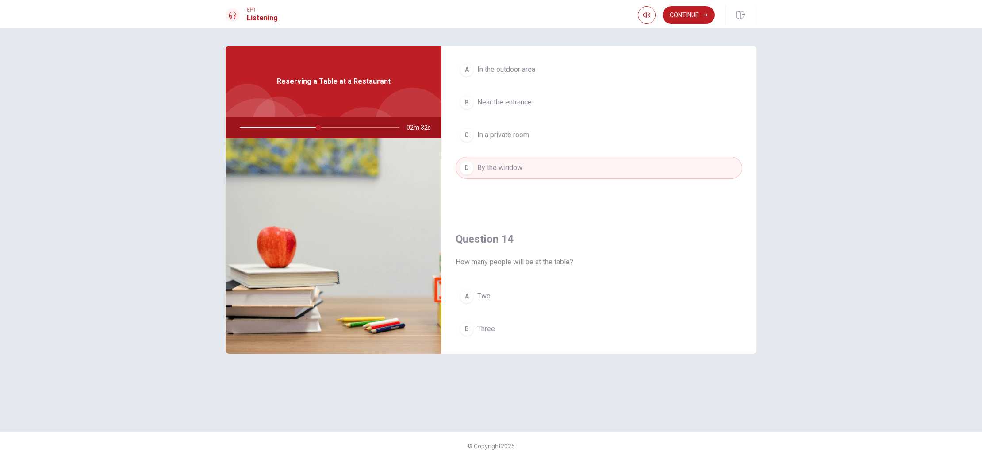
scroll to position [511, 0]
click at [680, 15] on button "Continue" at bounding box center [689, 15] width 52 height 18
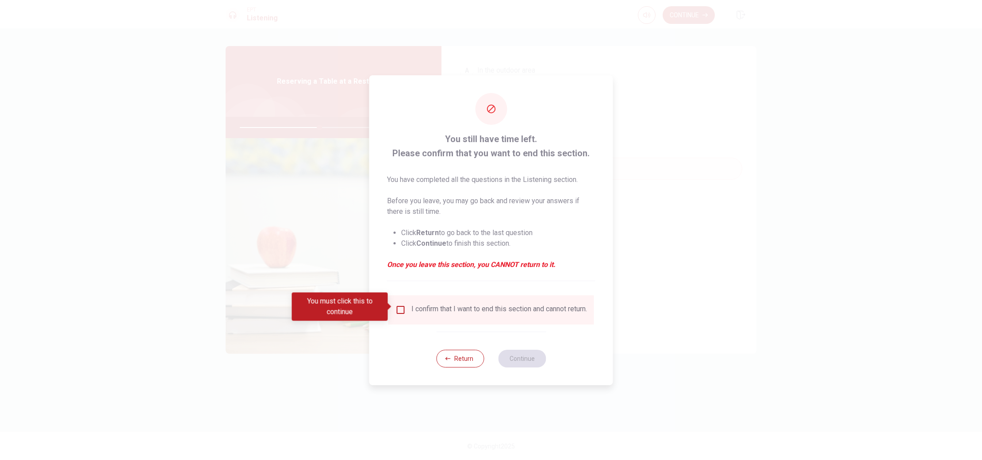
click at [397, 307] on input "You must click this to continue" at bounding box center [401, 309] width 11 height 11
click at [512, 363] on button "Continue" at bounding box center [522, 359] width 48 height 18
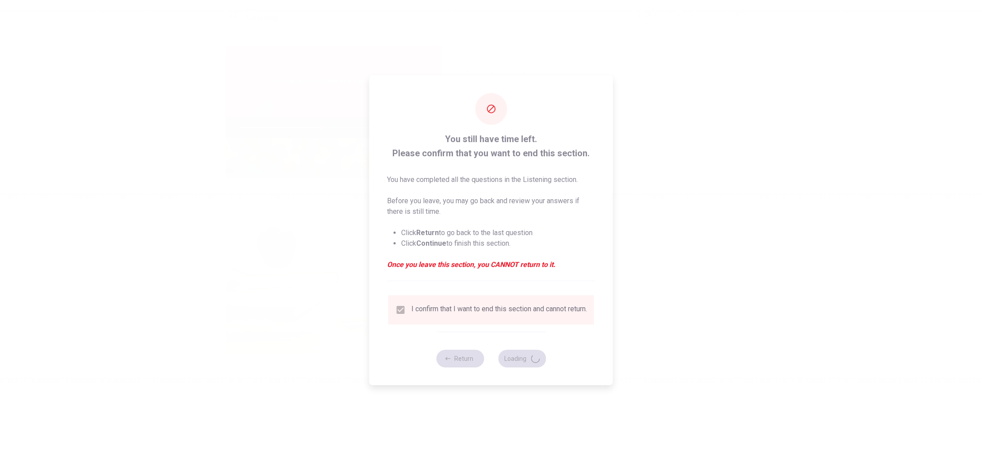
type input "51"
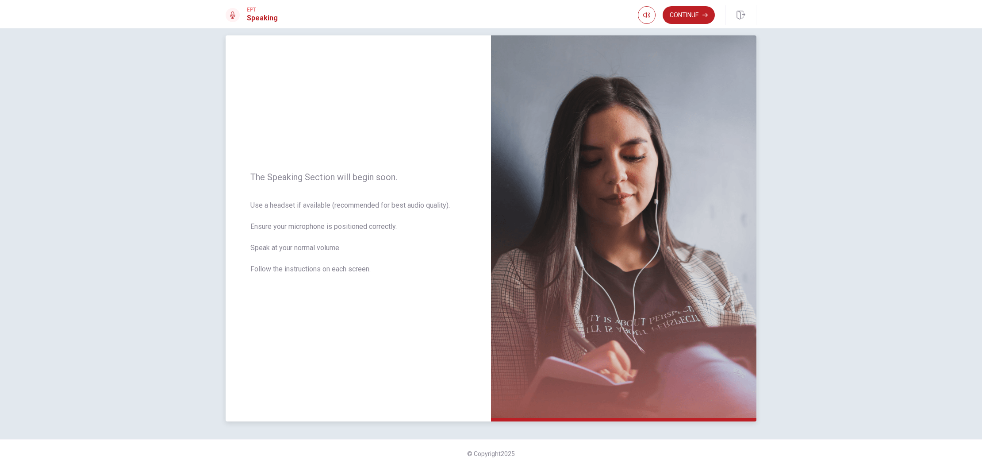
scroll to position [10, 0]
click at [682, 17] on button "Continue" at bounding box center [689, 15] width 52 height 18
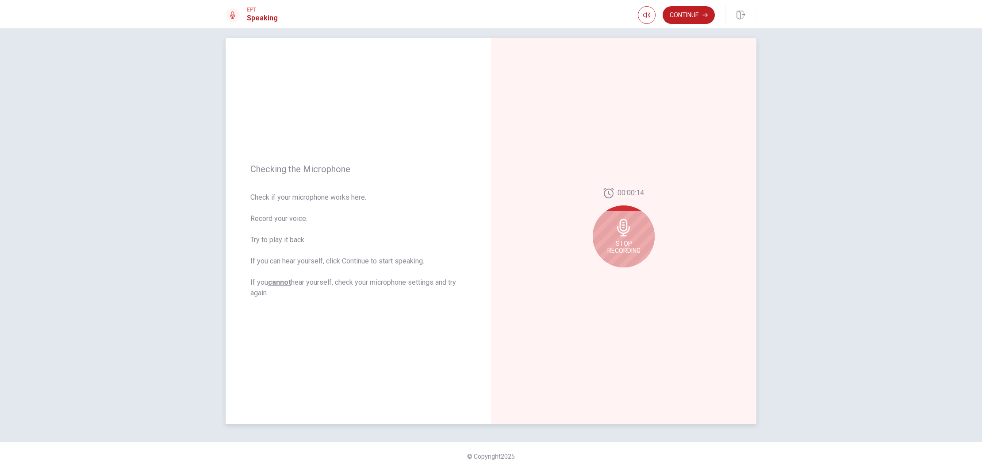
scroll to position [0, 0]
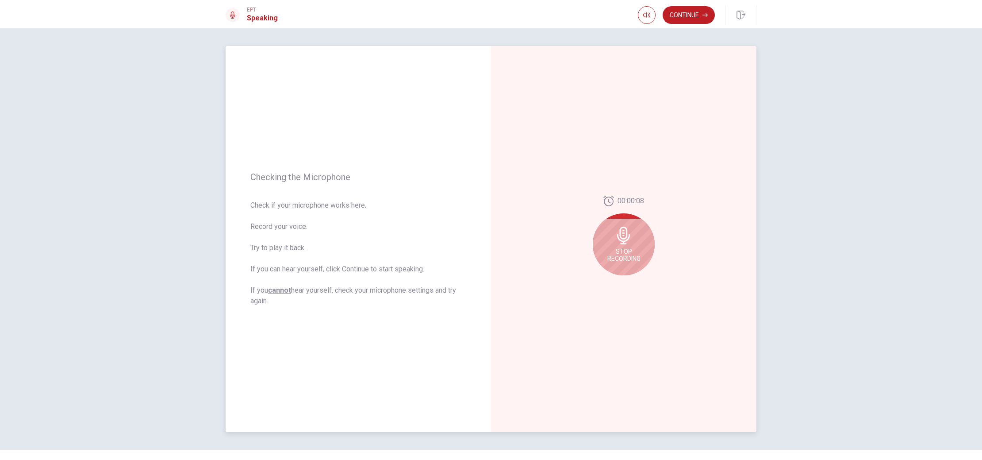
click at [632, 249] on span "Stop Recording" at bounding box center [624, 255] width 33 height 14
click at [636, 281] on button "Play Audio" at bounding box center [634, 282] width 12 height 12
click at [632, 283] on icon "Pause Audio" at bounding box center [634, 282] width 4 height 5
click at [677, 16] on button "Continue" at bounding box center [689, 15] width 52 height 18
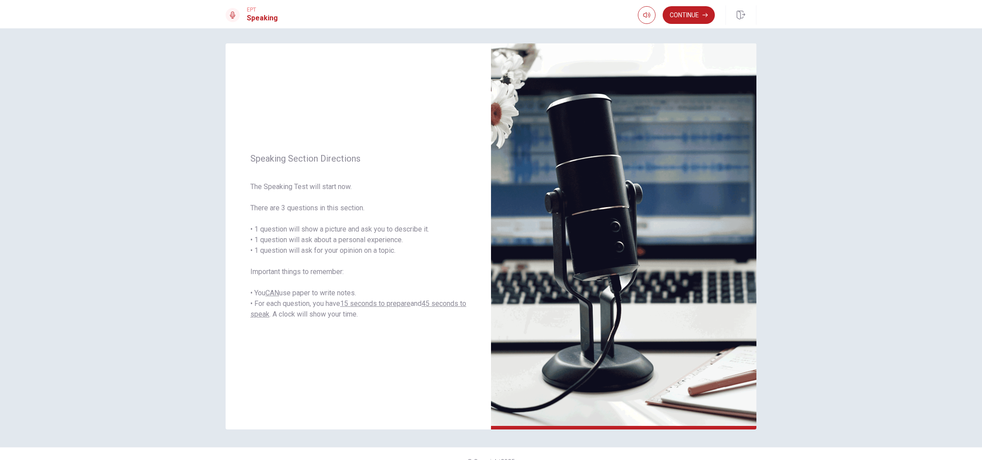
scroll to position [9, 0]
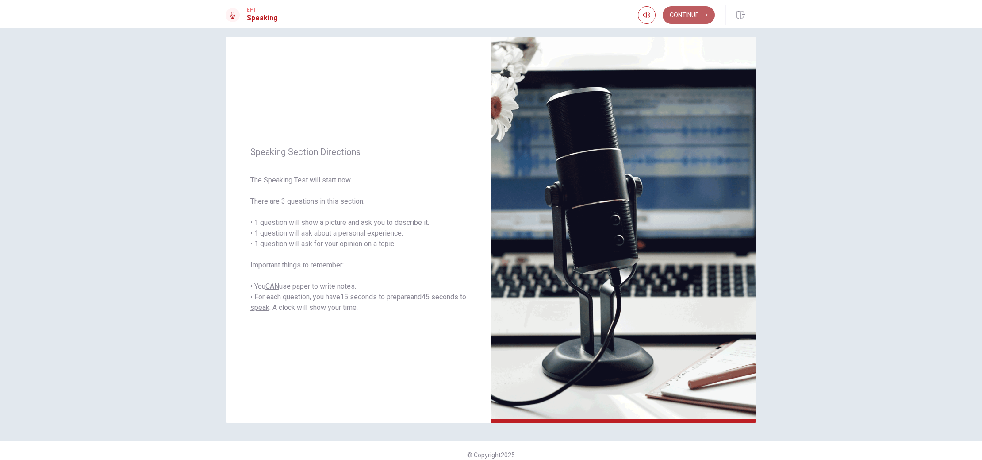
click at [688, 14] on button "Continue" at bounding box center [689, 15] width 52 height 18
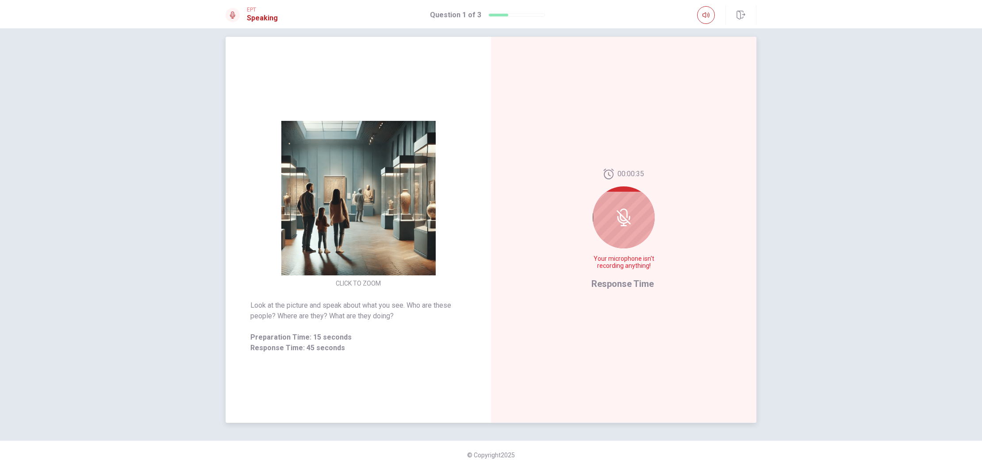
scroll to position [10, 0]
click at [625, 224] on icon at bounding box center [624, 224] width 6 height 1
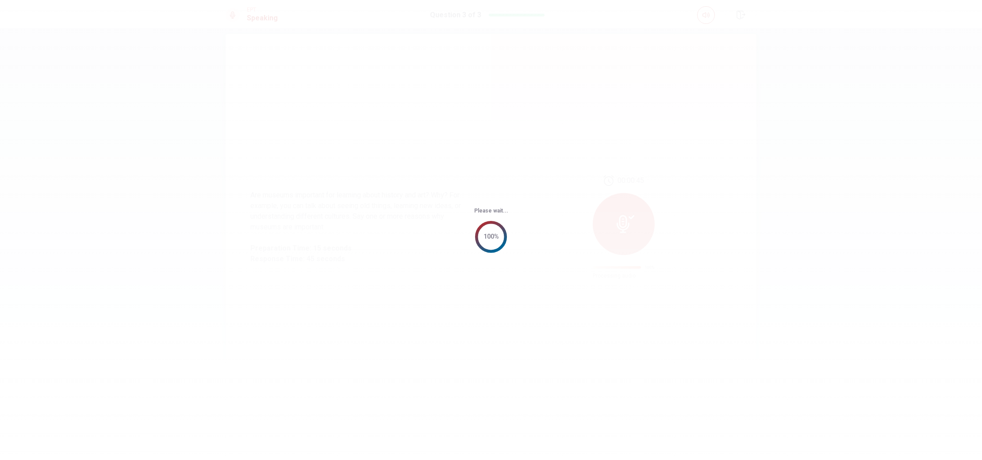
scroll to position [0, 0]
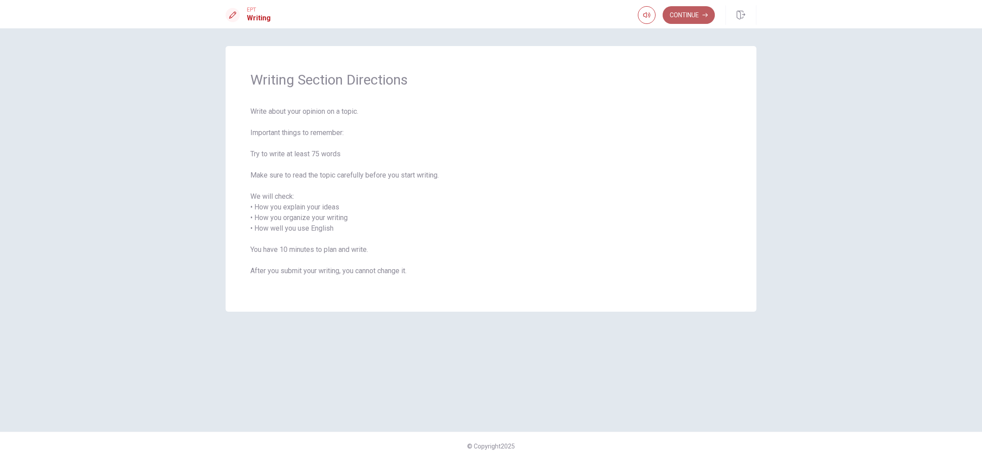
click at [693, 19] on button "Continue" at bounding box center [689, 15] width 52 height 18
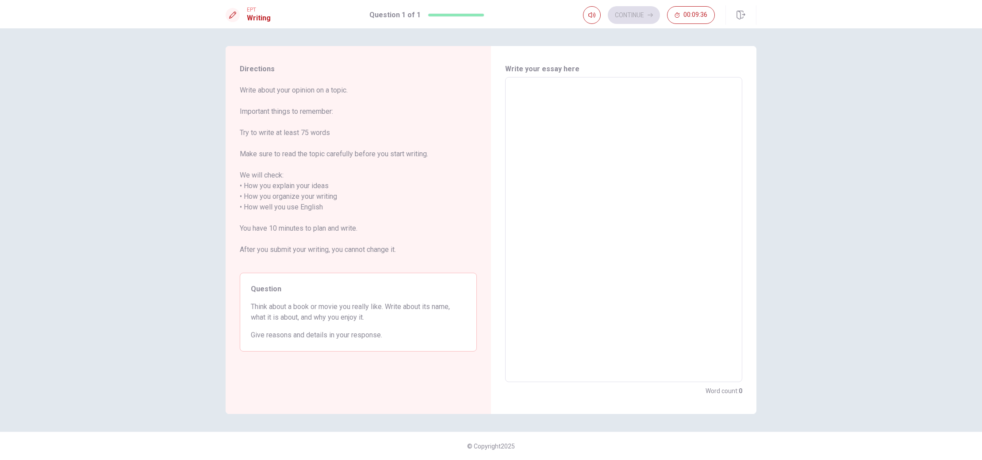
click at [357, 184] on span "Write about your opinion on a topic. Important things to remember: Try to write…" at bounding box center [358, 175] width 237 height 181
click at [499, 123] on div "Write your essay here x ​ Word count : 0" at bounding box center [624, 230] width 266 height 368
click at [547, 120] on textarea at bounding box center [624, 230] width 225 height 290
type textarea "H"
type textarea "x"
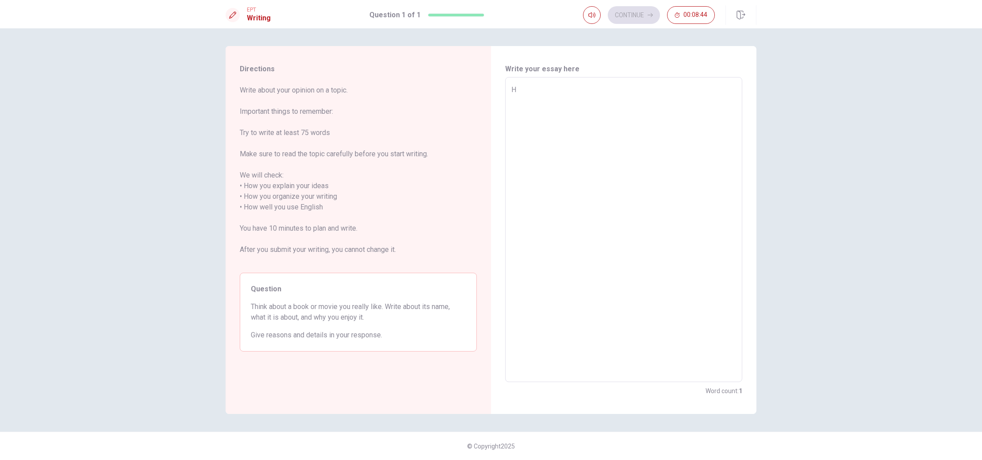
type textarea "He"
type textarea "x"
type textarea "Hel"
type textarea "x"
type textarea "Hell"
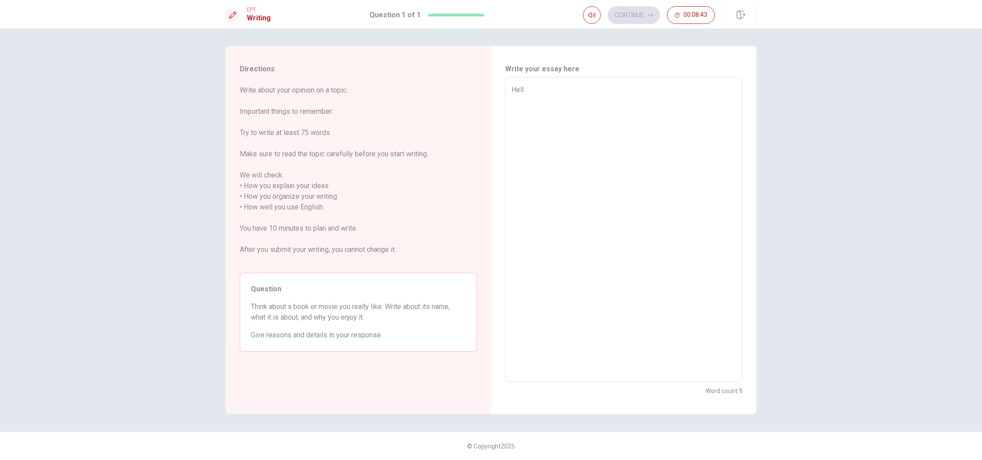
type textarea "x"
type textarea "Hello"
type textarea "x"
type textarea "Hello,"
type textarea "x"
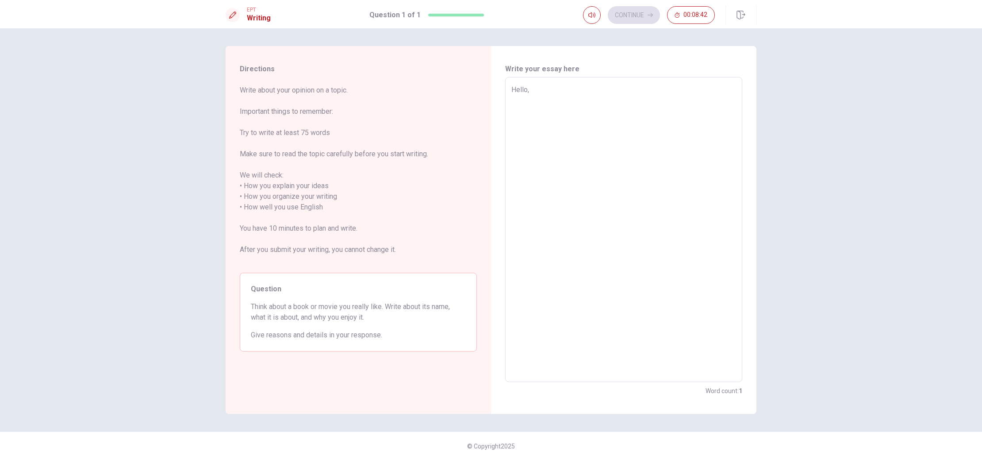
type textarea "Hello,"
type textarea "x"
type textarea "Hello, m"
type textarea "x"
type textarea "Hello, my"
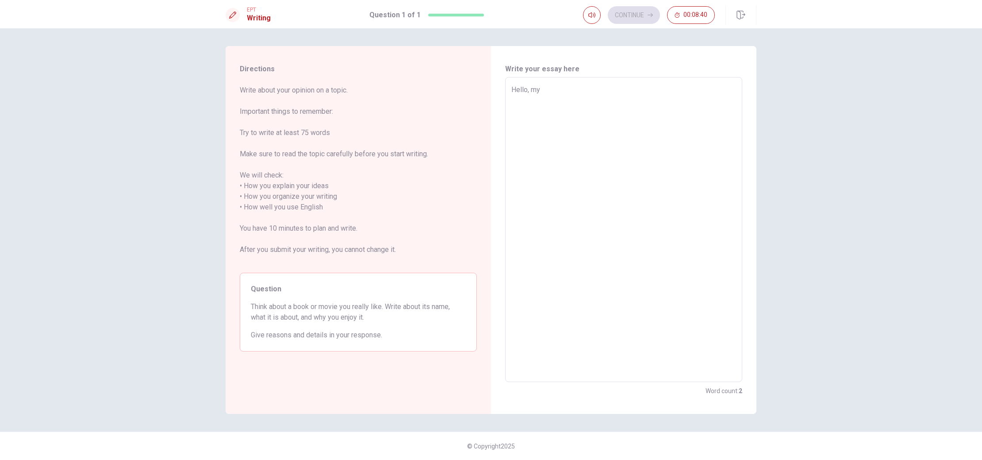
type textarea "x"
type textarea "Hello, my"
type textarea "x"
type textarea "Hello, my n"
type textarea "x"
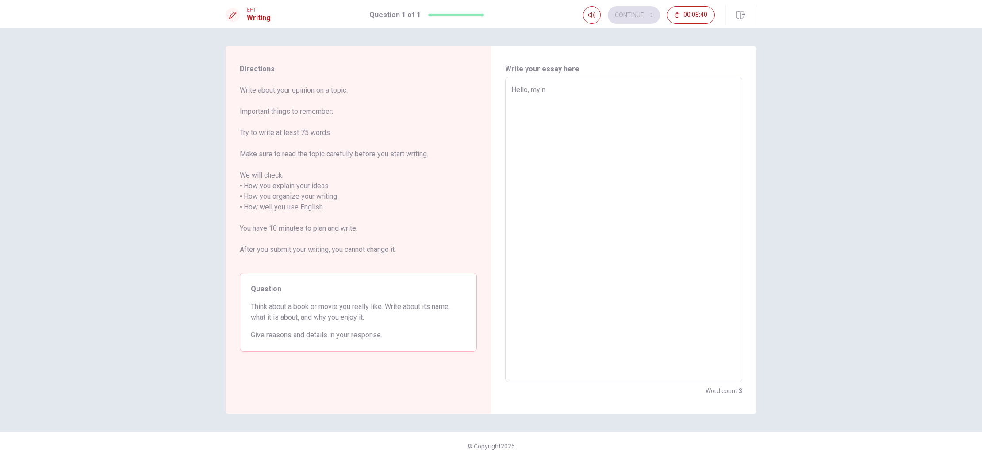
type textarea "Hello, my na"
type textarea "x"
type textarea "Hello, my nam"
type textarea "x"
type textarea "Hello, my name"
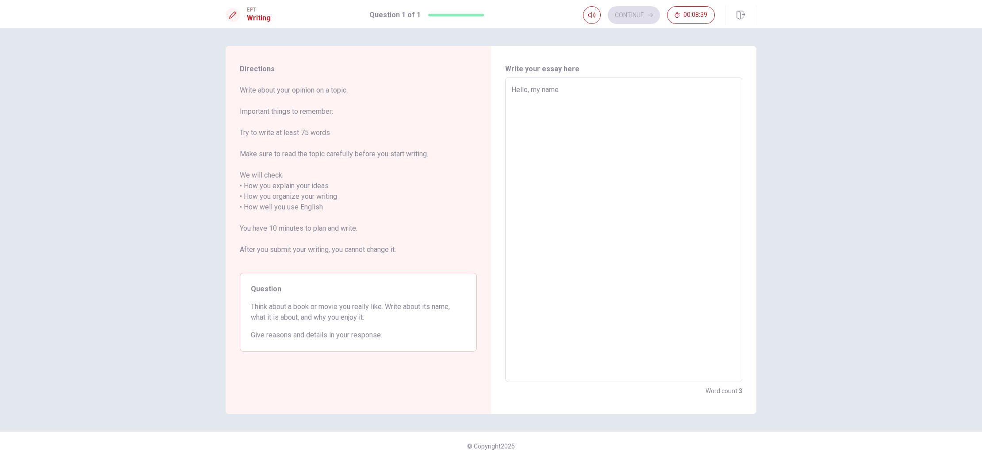
type textarea "x"
type textarea "Hello, my name"
type textarea "x"
type textarea "Hello, my name i"
type textarea "x"
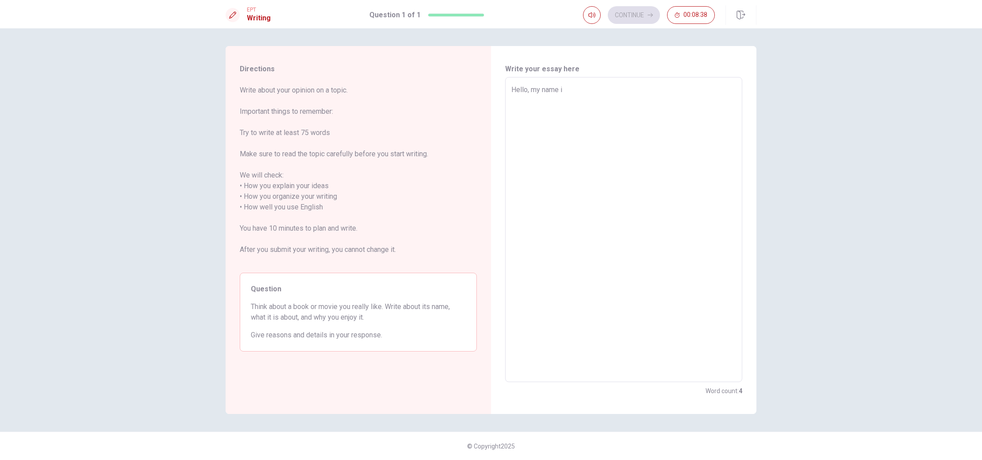
type textarea "Hello, my name ie"
type textarea "x"
type textarea "Hello, my name i"
type textarea "x"
type textarea "Hello, my name is"
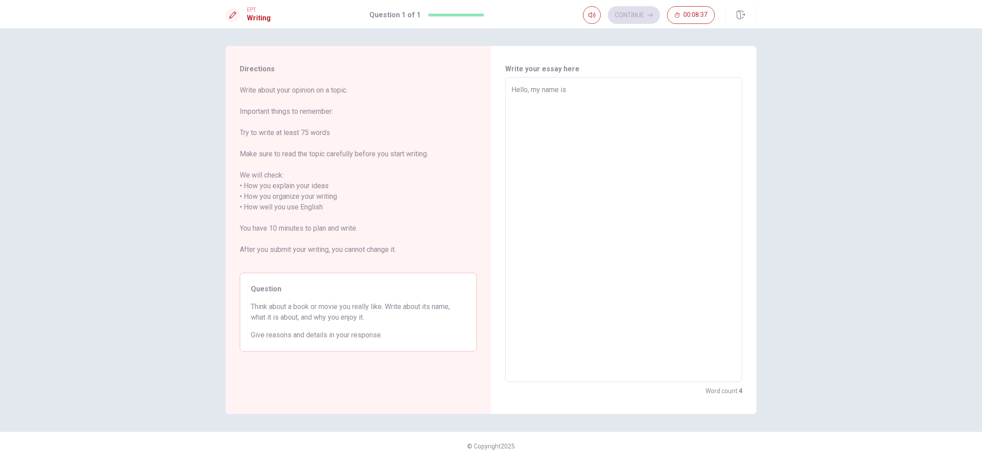
type textarea "x"
type textarea "Hello, my name is"
type textarea "x"
type textarea "Hello, my name is A"
type textarea "x"
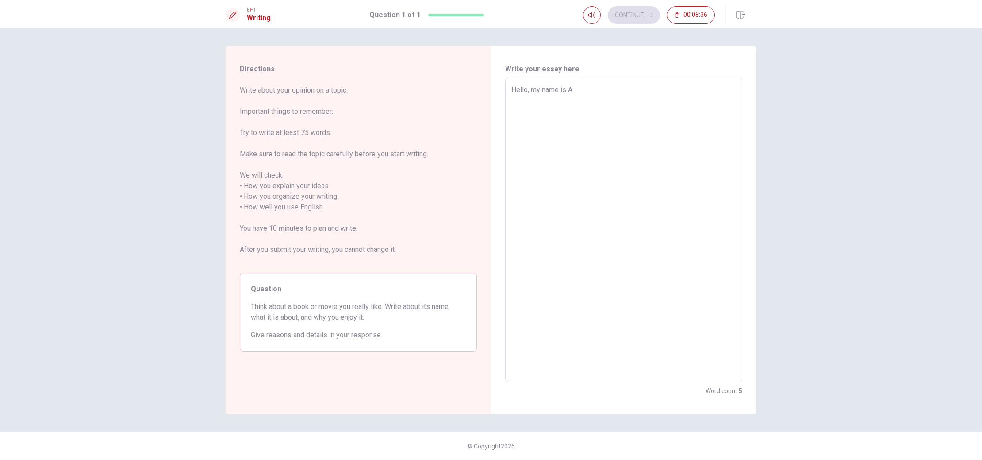
type textarea "Hello, my name is [PERSON_NAME]"
type textarea "x"
type textarea "Hello, my name is [PERSON_NAME]"
type textarea "x"
type textarea "Hello, my name is [PERSON_NAME]"
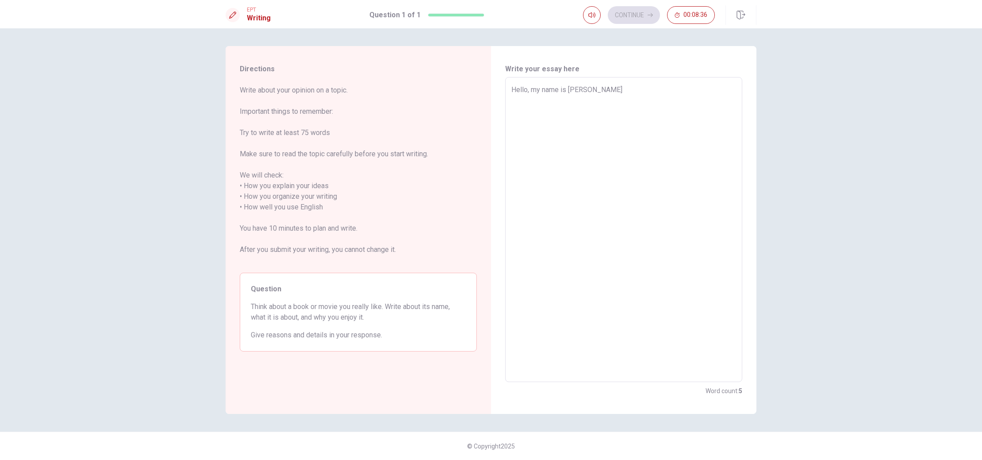
type textarea "x"
type textarea "Hello, my name is [PERSON_NAME]"
type textarea "x"
type textarea "Hello, my name is [PERSON_NAME]"
type textarea "x"
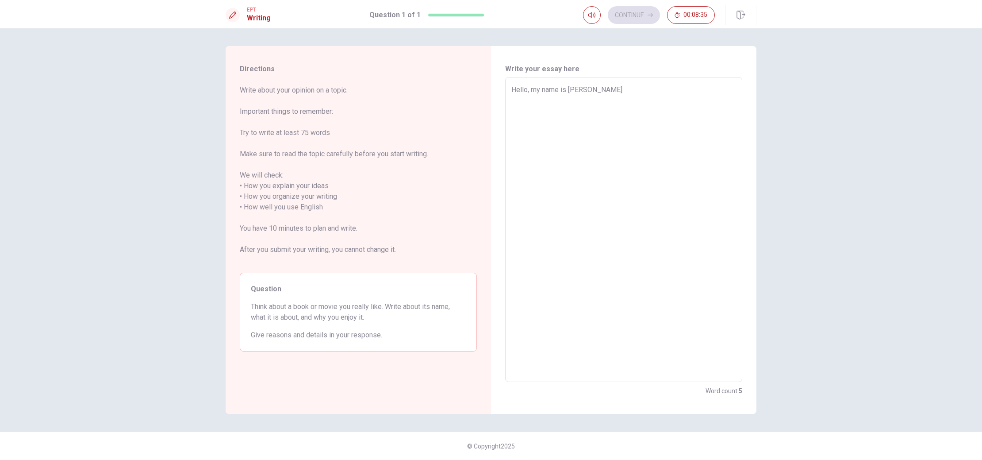
type textarea "Hello, my name is [PERSON_NAME]"
type textarea "x"
type textarea "Hello, my name is [PERSON_NAME]"
type textarea "x"
type textarea "Hello, my name is [PERSON_NAME]"
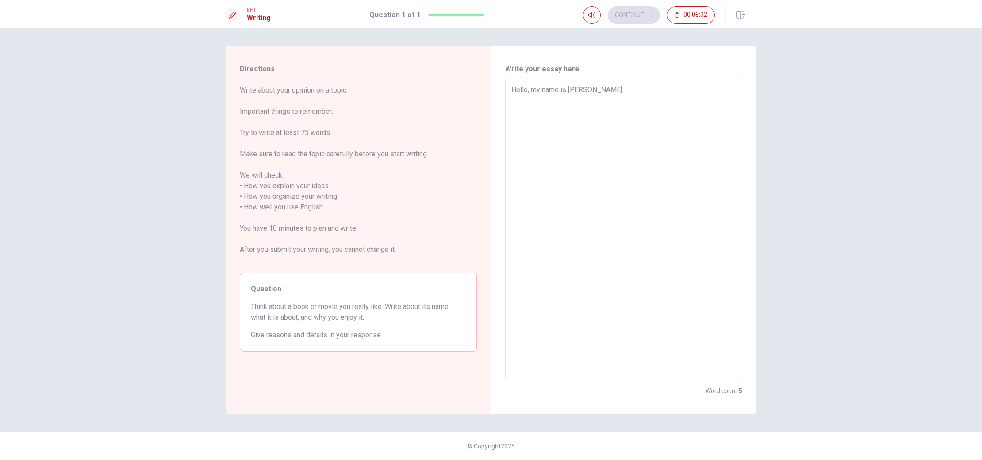
type textarea "x"
type textarea "Hello, my name is [PERSON_NAME]"
type textarea "x"
type textarea "Hello, my name is [PERSON_NAME]"
type textarea "x"
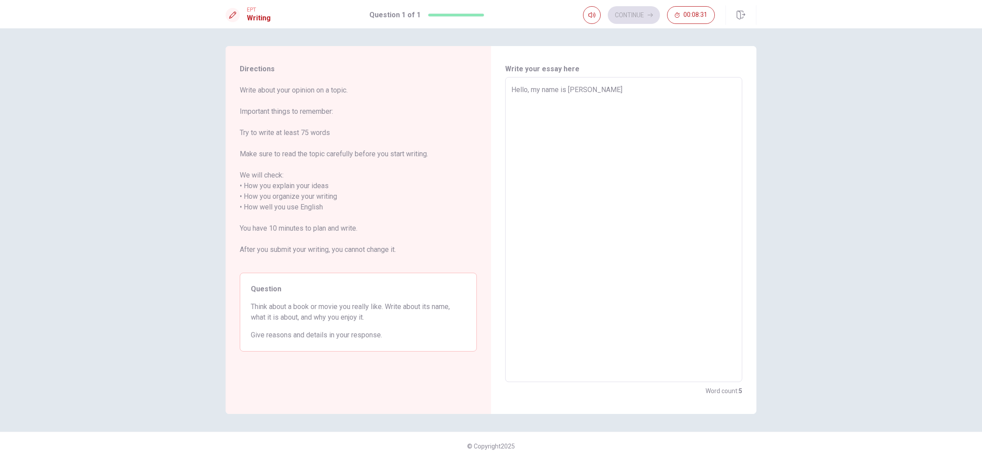
type textarea "Hello, my name is [PERSON_NAME]"
type textarea "x"
type textarea "Hello, my name is [PERSON_NAME]"
type textarea "x"
type textarea "Hello, my name is [PERSON_NAME]"
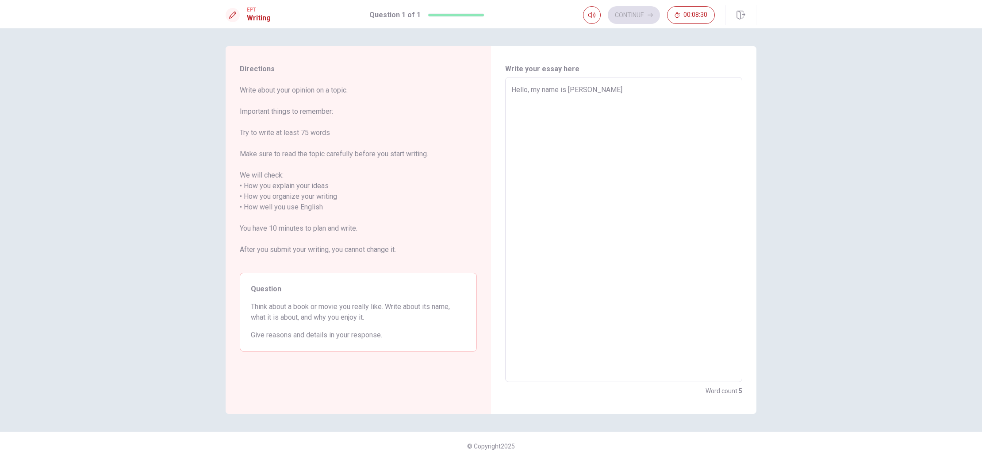
type textarea "x"
type textarea "Hello, my name is [PERSON_NAME]"
type textarea "x"
type textarea "Hello, my name is [PERSON_NAME]"
type textarea "x"
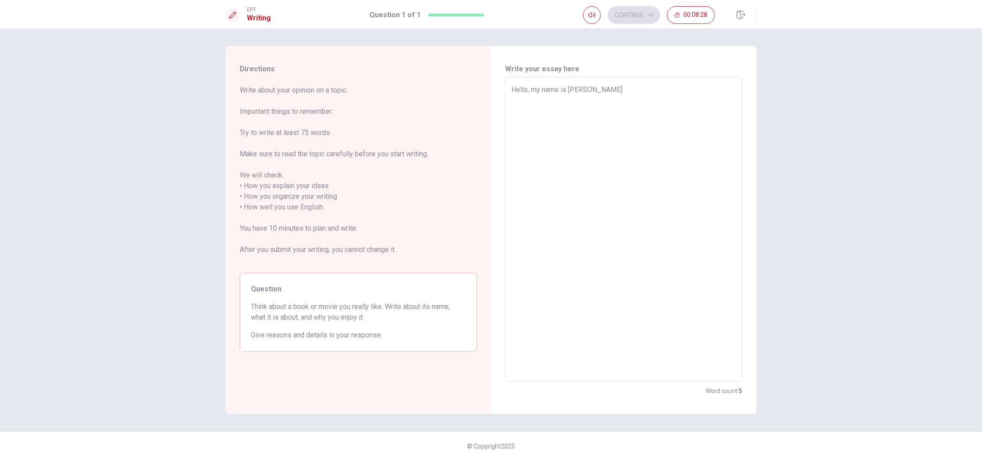
type textarea "Hello, my name is [PERSON_NAME]."
type textarea "x"
type textarea "Hello, my name is [PERSON_NAME]."
type textarea "x"
type textarea "Hello, my name is [PERSON_NAME]. I"
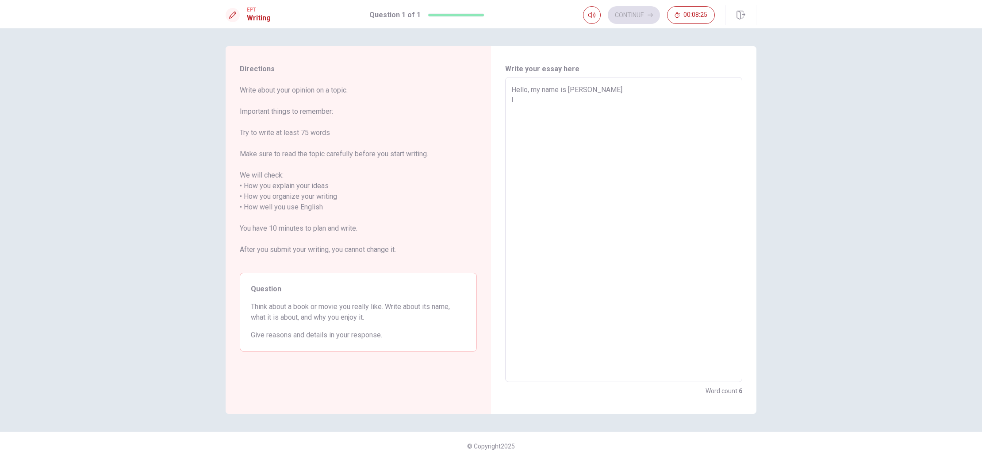
type textarea "x"
type textarea "Hello, my name is [PERSON_NAME]. I"
type textarea "x"
type textarea "Hello, my name is [PERSON_NAME]. I a"
type textarea "x"
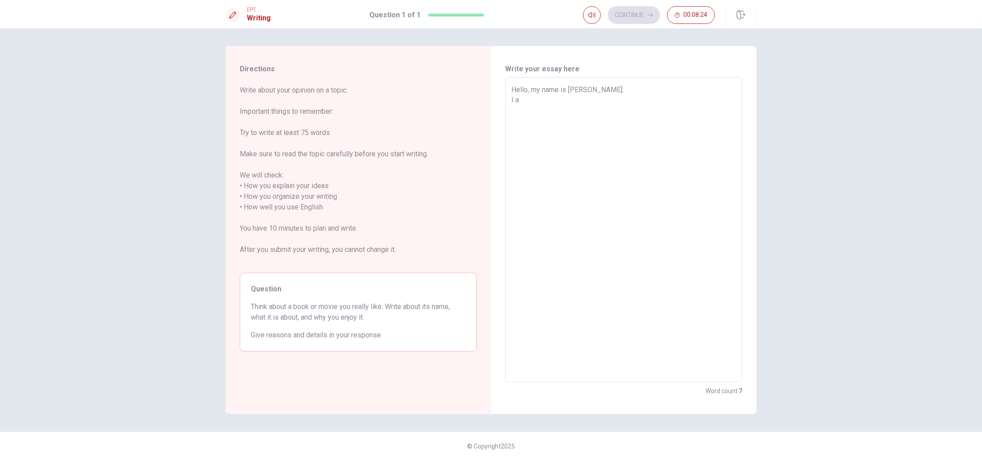
type textarea "Hello, my name is [PERSON_NAME]. I a"
type textarea "x"
type textarea "Hello, my name is [PERSON_NAME]. I a"
type textarea "x"
type textarea "Hello, my name is [PERSON_NAME]. I am"
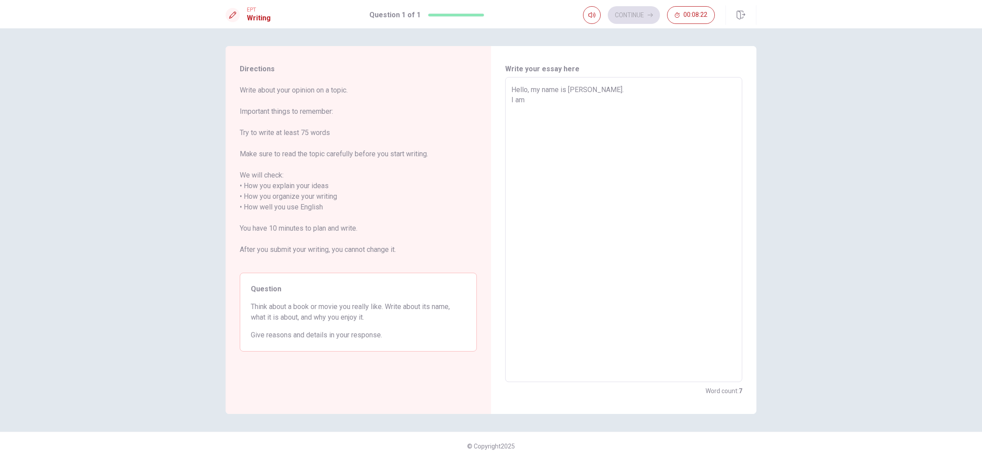
type textarea "x"
type textarea "Hello, my name is [PERSON_NAME]. I am"
type textarea "x"
type textarea "Hello, my name is [PERSON_NAME]. I am B"
type textarea "x"
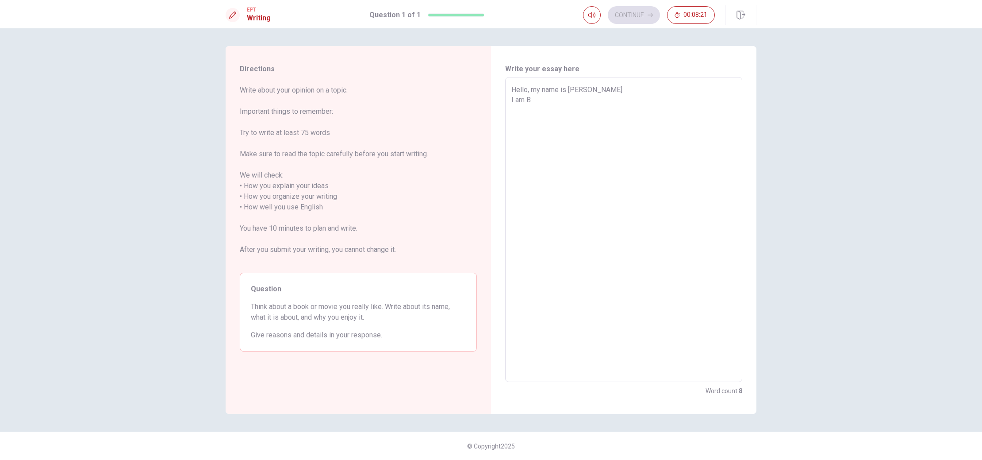
type textarea "Hello, my name is [PERSON_NAME]. I am Br"
type textarea "x"
type textarea "Hello, my name is [PERSON_NAME]. I am Bra"
type textarea "x"
type textarea "Hello, my name is [PERSON_NAME]. I am [PERSON_NAME]"
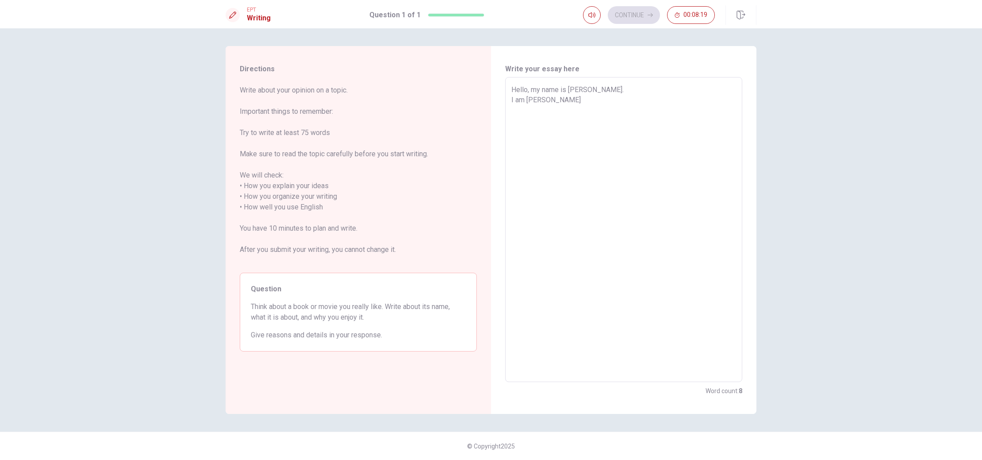
type textarea "x"
type textarea "Hello, my name is [PERSON_NAME]. I am Brazi"
type textarea "x"
type textarea "Hello, my name is [PERSON_NAME]. I am [GEOGRAPHIC_DATA]"
type textarea "x"
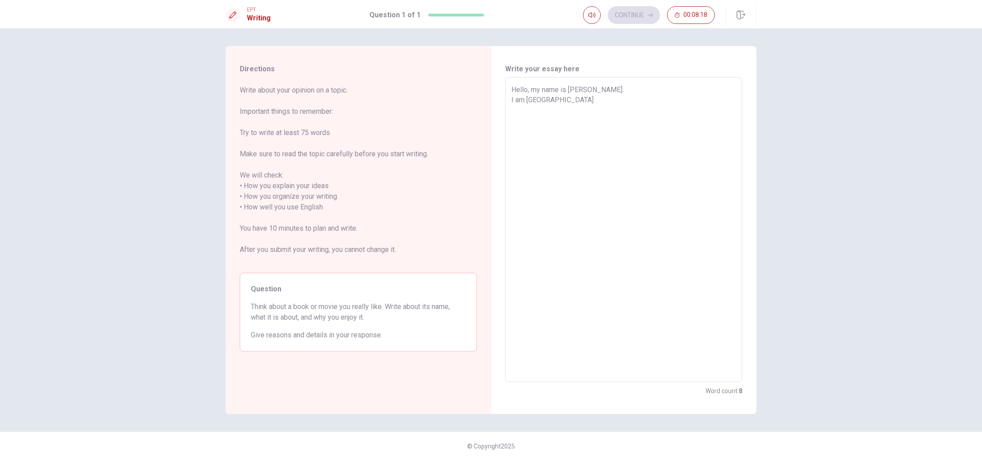
type textarea "Hello, my name is [PERSON_NAME]. I am [GEOGRAPHIC_DATA],"
type textarea "x"
type textarea "Hello, my name is [PERSON_NAME]. I am [GEOGRAPHIC_DATA],"
type textarea "x"
type textarea "Hello, my name is [PERSON_NAME]. I am [GEOGRAPHIC_DATA], i"
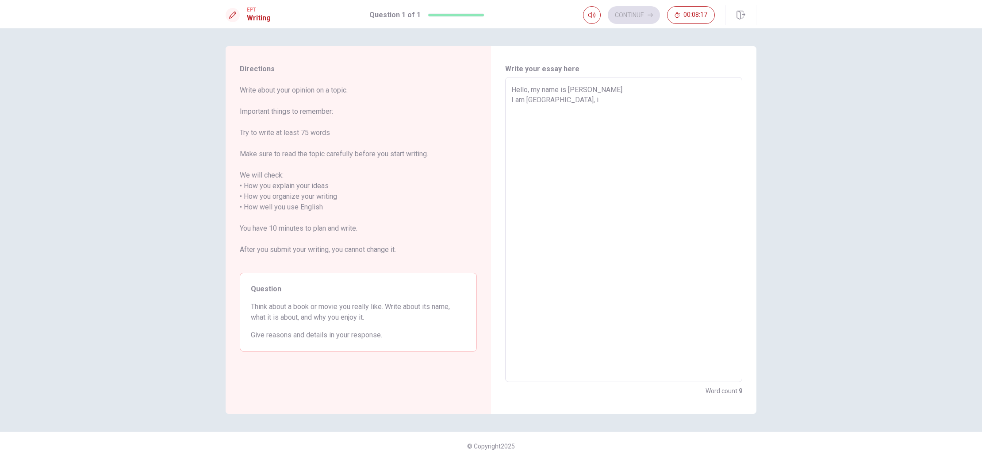
type textarea "x"
type textarea "Hello, my name is [PERSON_NAME]. I am [GEOGRAPHIC_DATA], i"
type textarea "x"
type textarea "Hello, my name is [PERSON_NAME]. I am [GEOGRAPHIC_DATA], i v"
type textarea "x"
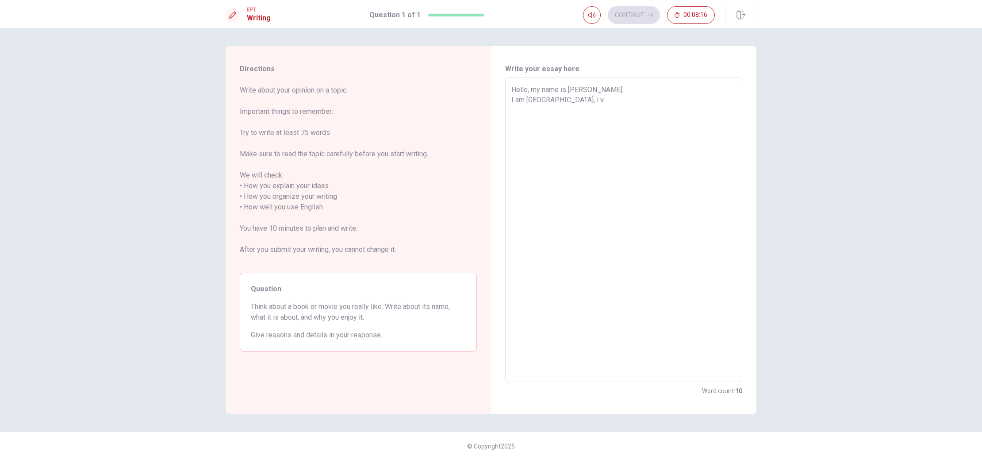
type textarea "Hello, my name is [PERSON_NAME]. I am [GEOGRAPHIC_DATA], i"
type textarea "x"
type textarea "Hello, my name is [PERSON_NAME]. I am [GEOGRAPHIC_DATA], i l"
type textarea "x"
type textarea "Hello, my name is [PERSON_NAME]. I am [GEOGRAPHIC_DATA], i li"
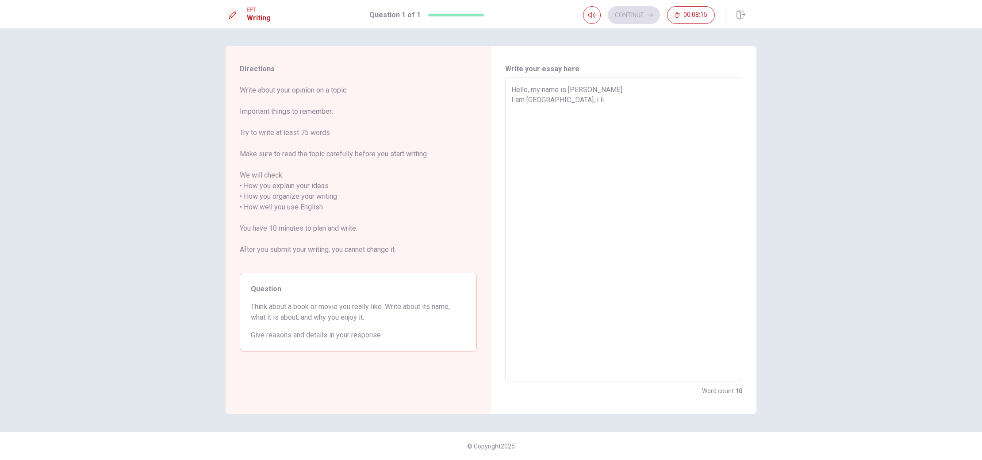
type textarea "x"
type textarea "Hello, my name is [PERSON_NAME]. I am [GEOGRAPHIC_DATA], i liv"
type textarea "x"
type textarea "Hello, my name is [PERSON_NAME]. I am [GEOGRAPHIC_DATA], i live"
type textarea "x"
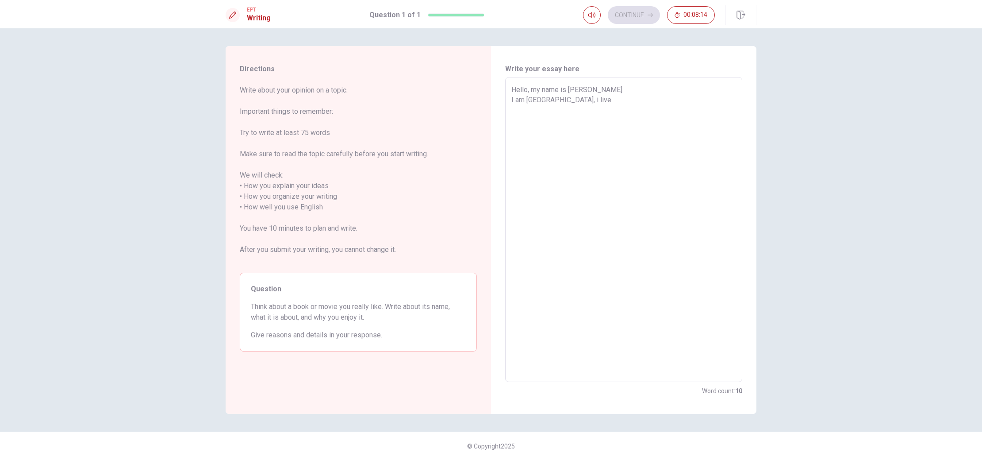
type textarea "Hello, my name is [PERSON_NAME]. I am [GEOGRAPHIC_DATA], i live"
type textarea "x"
type textarea "Hello, my name is [PERSON_NAME]. I am [GEOGRAPHIC_DATA], i live"
type textarea "x"
type textarea "Hello, my name is [PERSON_NAME]. I am [GEOGRAPHIC_DATA], i liv"
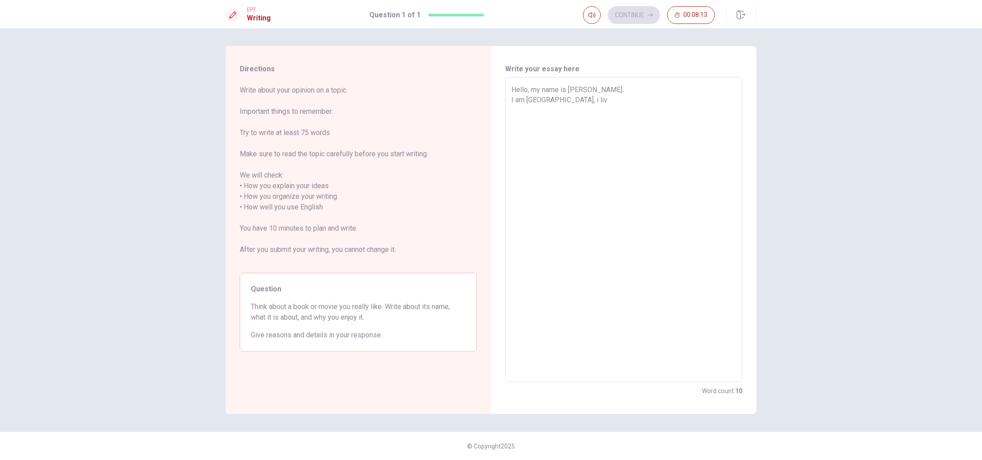
type textarea "x"
type textarea "Hello, my name is [PERSON_NAME]. I am [GEOGRAPHIC_DATA], i li"
type textarea "x"
type textarea "Hello, my name is [PERSON_NAME]. I am [GEOGRAPHIC_DATA], i l"
type textarea "x"
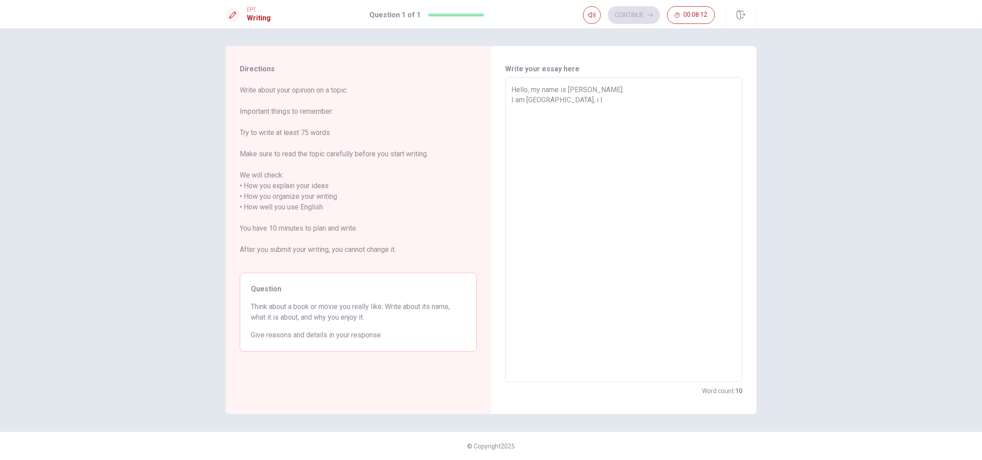
type textarea "Hello, my name is [PERSON_NAME]. I am [GEOGRAPHIC_DATA], i"
type textarea "x"
type textarea "Hello, my name is [PERSON_NAME]. I am [GEOGRAPHIC_DATA], i"
type textarea "x"
type textarea "Hello, my name is [PERSON_NAME]. I am [GEOGRAPHIC_DATA],"
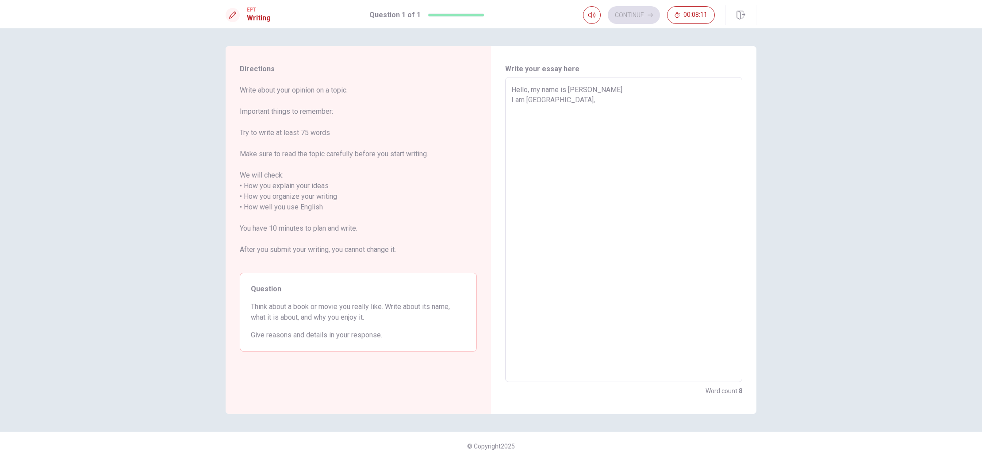
type textarea "x"
type textarea "Hello, my name is [PERSON_NAME]. I am [GEOGRAPHIC_DATA], I"
type textarea "x"
type textarea "Hello, my name is [PERSON_NAME]. I am [GEOGRAPHIC_DATA], I"
type textarea "x"
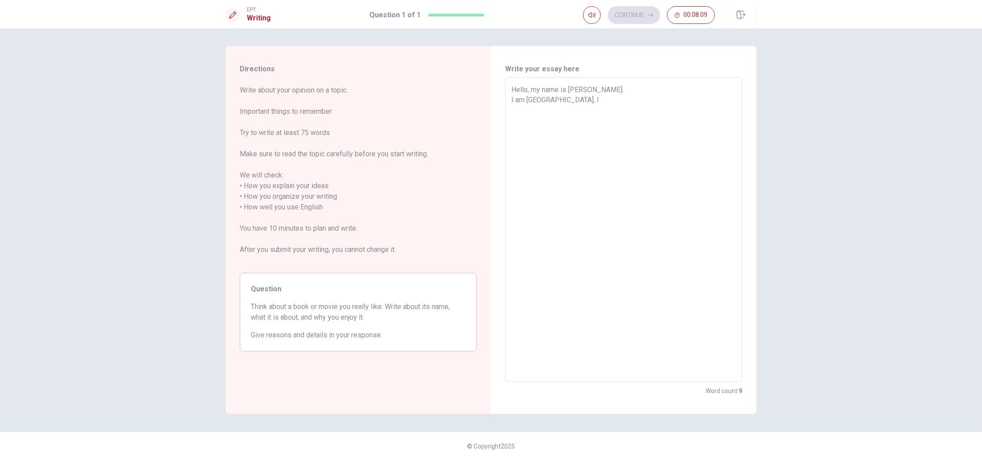
type textarea "Hello, my name is [PERSON_NAME]. I am [GEOGRAPHIC_DATA], I l"
type textarea "x"
type textarea "Hello, my name is [PERSON_NAME]. I am [GEOGRAPHIC_DATA], I li"
type textarea "x"
type textarea "Hello, my name is [PERSON_NAME]. I am [GEOGRAPHIC_DATA], I liv"
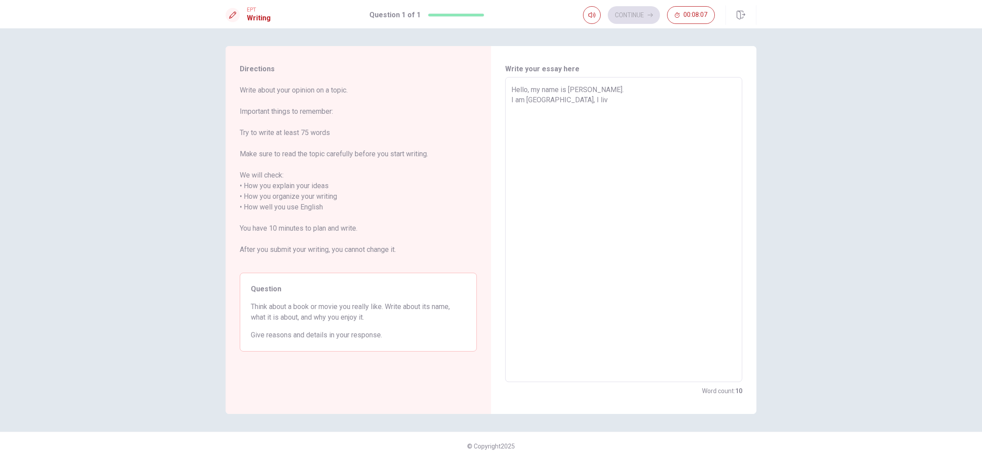
type textarea "x"
type textarea "Hello, my name is [PERSON_NAME]. I am [GEOGRAPHIC_DATA], I live"
type textarea "x"
type textarea "Hello, my name is [PERSON_NAME]. I am [GEOGRAPHIC_DATA], I live"
type textarea "x"
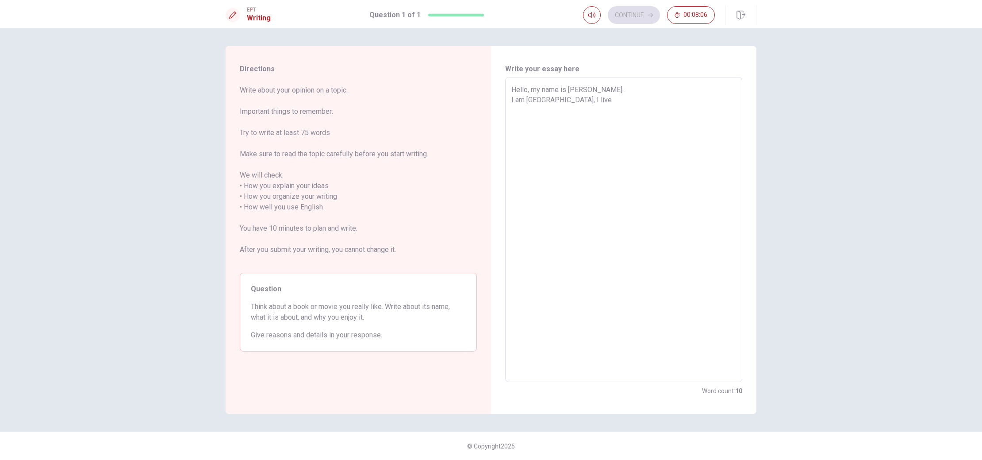
type textarea "Hello, my name is [PERSON_NAME]. I am [GEOGRAPHIC_DATA], I live i"
type textarea "x"
type textarea "Hello, my name is [PERSON_NAME]. I am [GEOGRAPHIC_DATA], I live i"
type textarea "x"
type textarea "Hello, my name is [PERSON_NAME]. I am [GEOGRAPHIC_DATA], I live i"
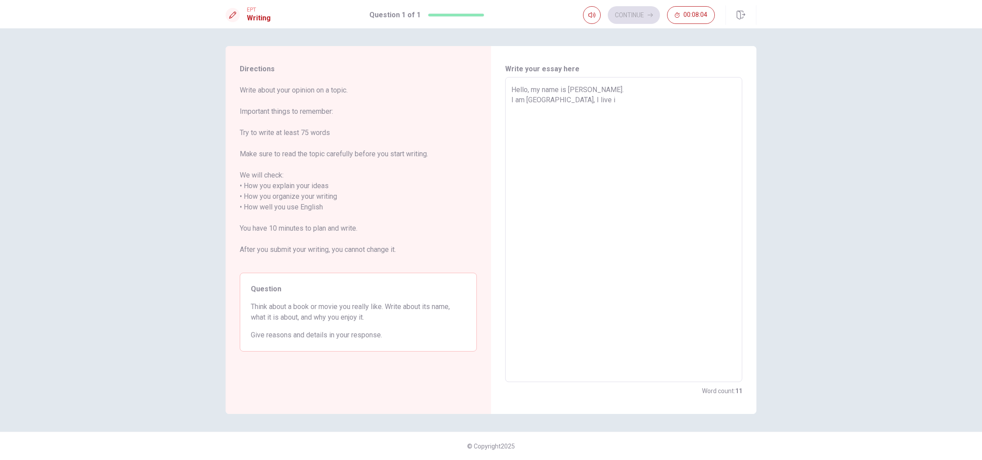
type textarea "x"
type textarea "Hello, my name is [PERSON_NAME]. I am [GEOGRAPHIC_DATA], I live in"
type textarea "x"
type textarea "Hello, my name is [PERSON_NAME]. I am [GEOGRAPHIC_DATA], I live in"
type textarea "x"
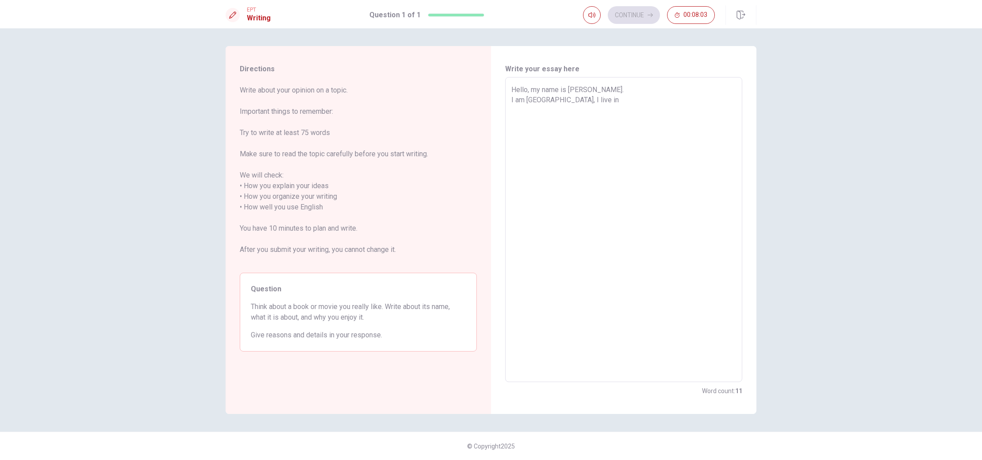
type textarea "Hello, my name is [PERSON_NAME]. I am [GEOGRAPHIC_DATA], I live in R"
type textarea "x"
type textarea "Hello, my name is [PERSON_NAME]. I am [GEOGRAPHIC_DATA], I live in [GEOGRAPHIC_…"
type textarea "x"
type textarea "Hello, my name is [PERSON_NAME]. I am [GEOGRAPHIC_DATA], I live in [GEOGRAPHIC_…"
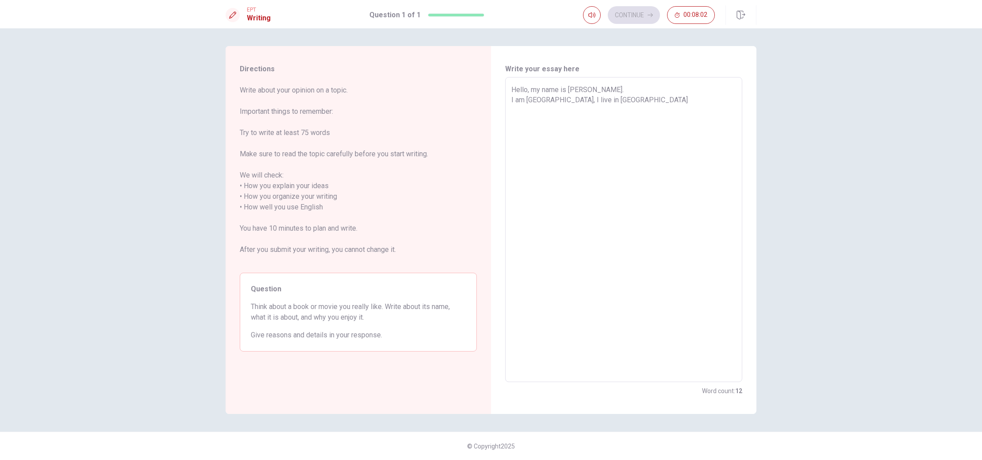
type textarea "x"
type textarea "Hello, my name is [PERSON_NAME]. I am [GEOGRAPHIC_DATA], I live in [GEOGRAPHIC_…"
type textarea "x"
type textarea "Hello, my name is [PERSON_NAME]. I am [GEOGRAPHIC_DATA], I live in [GEOGRAPHIC_…"
type textarea "x"
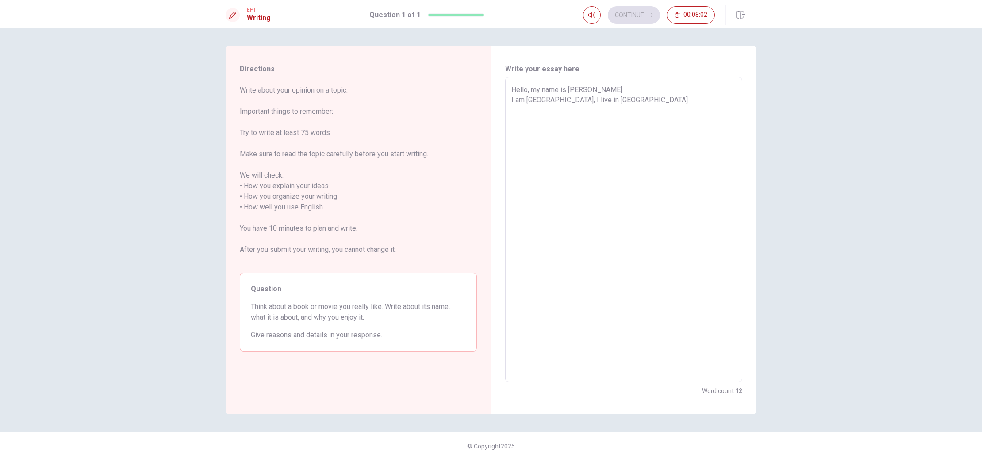
type textarea "Hello, my name is [PERSON_NAME]. I am [GEOGRAPHIC_DATA], I live in [GEOGRAPHIC_…"
type textarea "x"
type textarea "Hello, my name is [PERSON_NAME]. I am [GEOGRAPHIC_DATA], I live in [GEOGRAPHIC_…"
type textarea "x"
type textarea "Hello, my name is [PERSON_NAME]. I am [GEOGRAPHIC_DATA], I live in [GEOGRAPHIC_…"
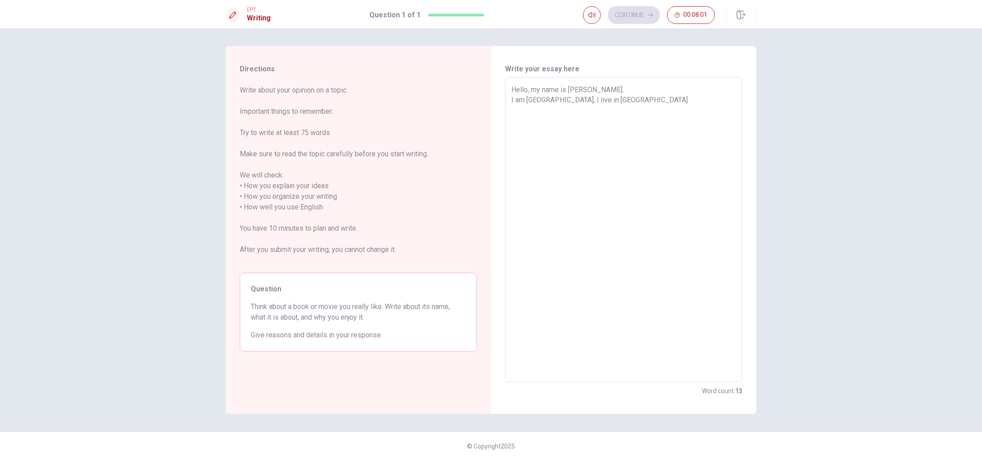
type textarea "x"
type textarea "Hello, my name is [PERSON_NAME]. I am [GEOGRAPHIC_DATA], I live in [GEOGRAPHIC_…"
type textarea "x"
type textarea "Hello, my name is [PERSON_NAME]. I am [GEOGRAPHIC_DATA], I live in [GEOGRAPHIC_…"
type textarea "x"
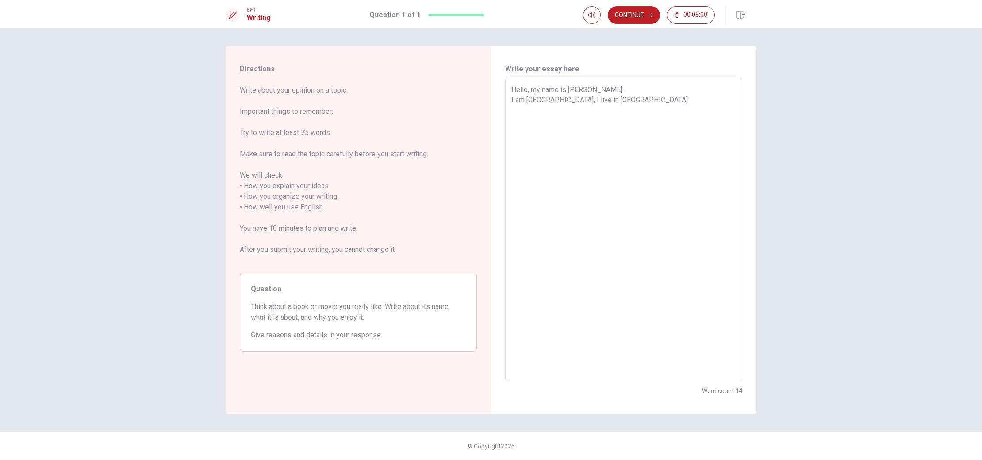
type textarea "Hello, my name is [PERSON_NAME]. I am [GEOGRAPHIC_DATA], I live in [GEOGRAPHIC_…"
type textarea "x"
type textarea "Hello, my name is [PERSON_NAME]. I am [GEOGRAPHIC_DATA], I live in [GEOGRAPHIC_…"
type textarea "x"
type textarea "Hello, my name is [PERSON_NAME]. I am [GEOGRAPHIC_DATA], I live in [GEOGRAPHIC_…"
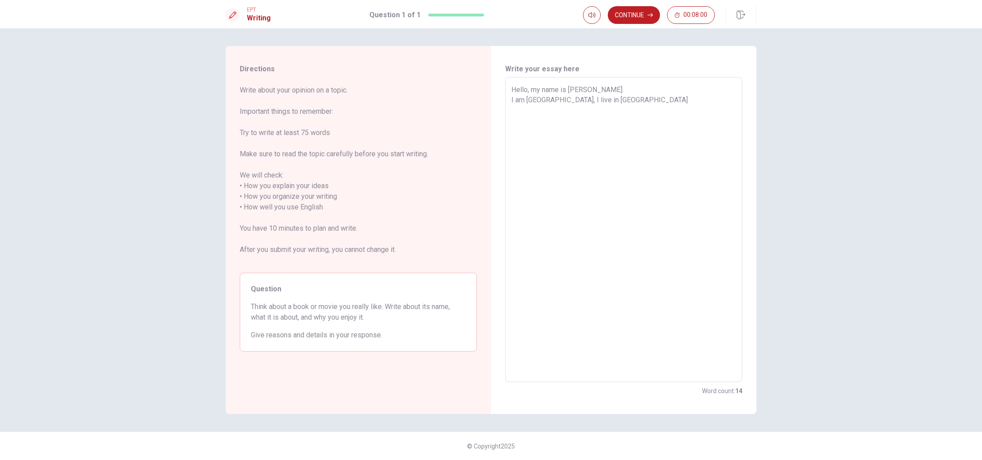
type textarea "x"
type textarea "Hello, my name is [PERSON_NAME]. I am [GEOGRAPHIC_DATA], I live in [GEOGRAPHIC_…"
type textarea "x"
type textarea "Hello, my name is [PERSON_NAME]. I am [GEOGRAPHIC_DATA], I live in [GEOGRAPHIC_…"
type textarea "x"
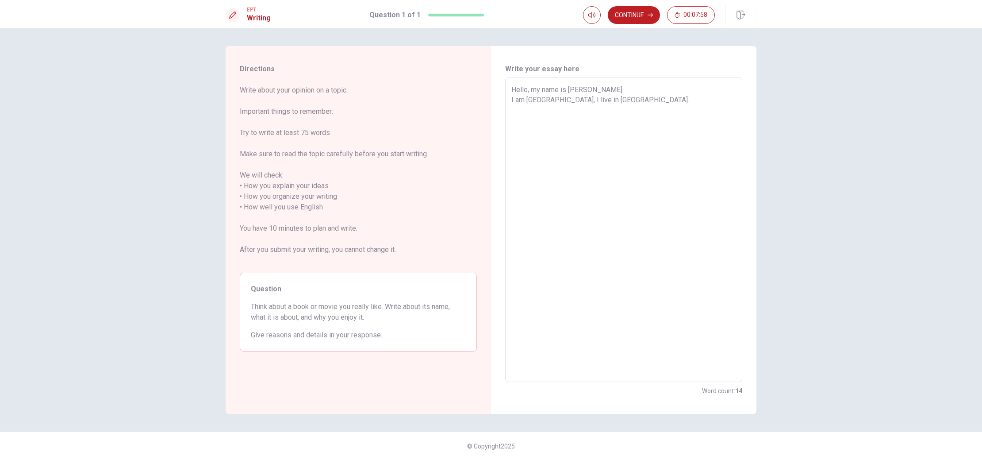
type textarea "Hello, my name is [PERSON_NAME]. I am [GEOGRAPHIC_DATA], I live in [GEOGRAPHIC_…"
type textarea "x"
type textarea "Hello, my name is [PERSON_NAME]. I am [GEOGRAPHIC_DATA], I live in [GEOGRAPHIC_…"
type textarea "x"
type textarea "Hello, my name is [PERSON_NAME]. I am [GEOGRAPHIC_DATA], I live in [GEOGRAPHIC_…"
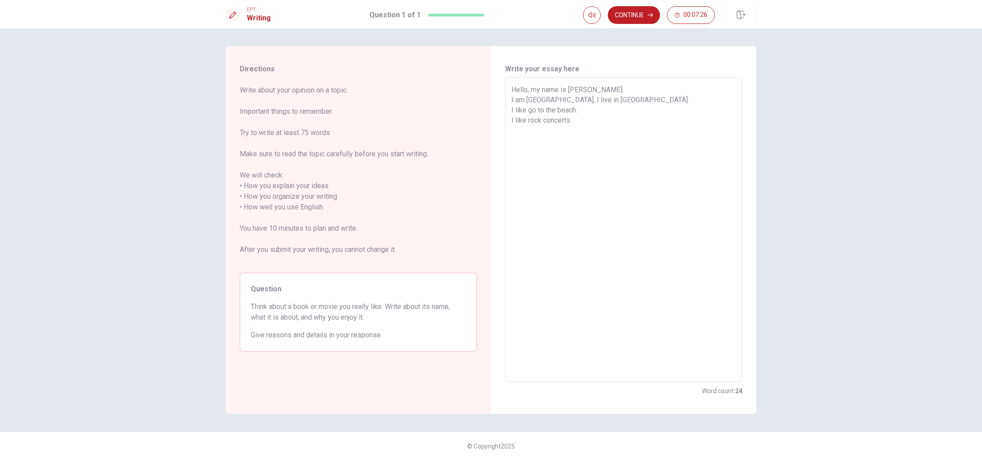
click at [573, 121] on textarea "Hello, my name is [PERSON_NAME]. I am [GEOGRAPHIC_DATA], I live in [GEOGRAPHIC_…" at bounding box center [624, 230] width 225 height 290
click at [594, 123] on textarea "Hello, my name is [PERSON_NAME]. I am [GEOGRAPHIC_DATA], I live in [GEOGRAPHIC_…" at bounding box center [624, 230] width 225 height 290
click at [637, 13] on button "Continue" at bounding box center [634, 15] width 52 height 18
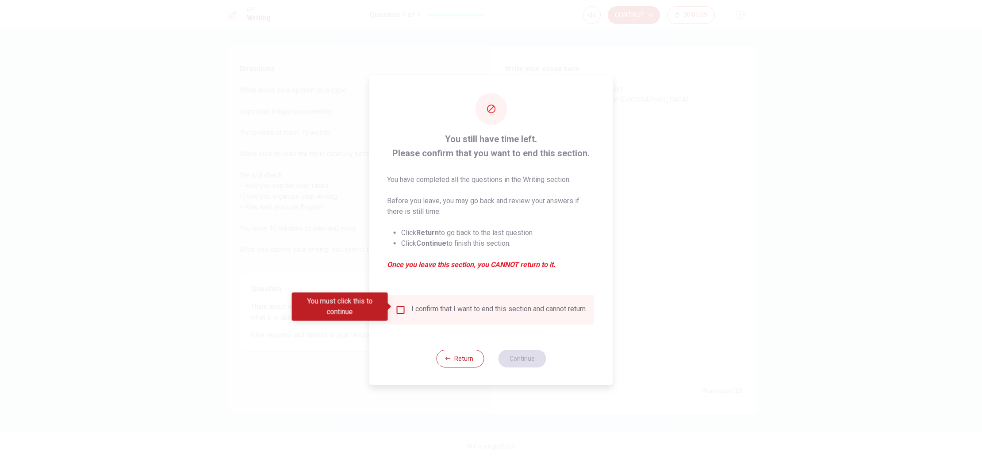
drag, startPoint x: 405, startPoint y: 305, endPoint x: 400, endPoint y: 305, distance: 4.9
click at [404, 305] on div "I confirm that I want to end this section and cannot return." at bounding box center [492, 309] width 192 height 11
click at [400, 305] on input "You must click this to continue" at bounding box center [401, 309] width 11 height 11
click at [526, 360] on button "Continue" at bounding box center [522, 359] width 48 height 18
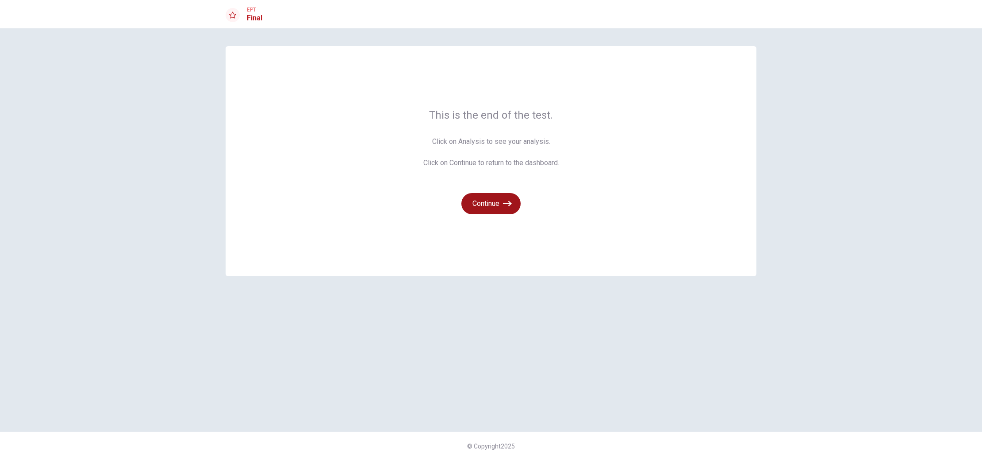
click at [489, 205] on button "Continue" at bounding box center [491, 203] width 59 height 21
